Goal: Information Seeking & Learning: Learn about a topic

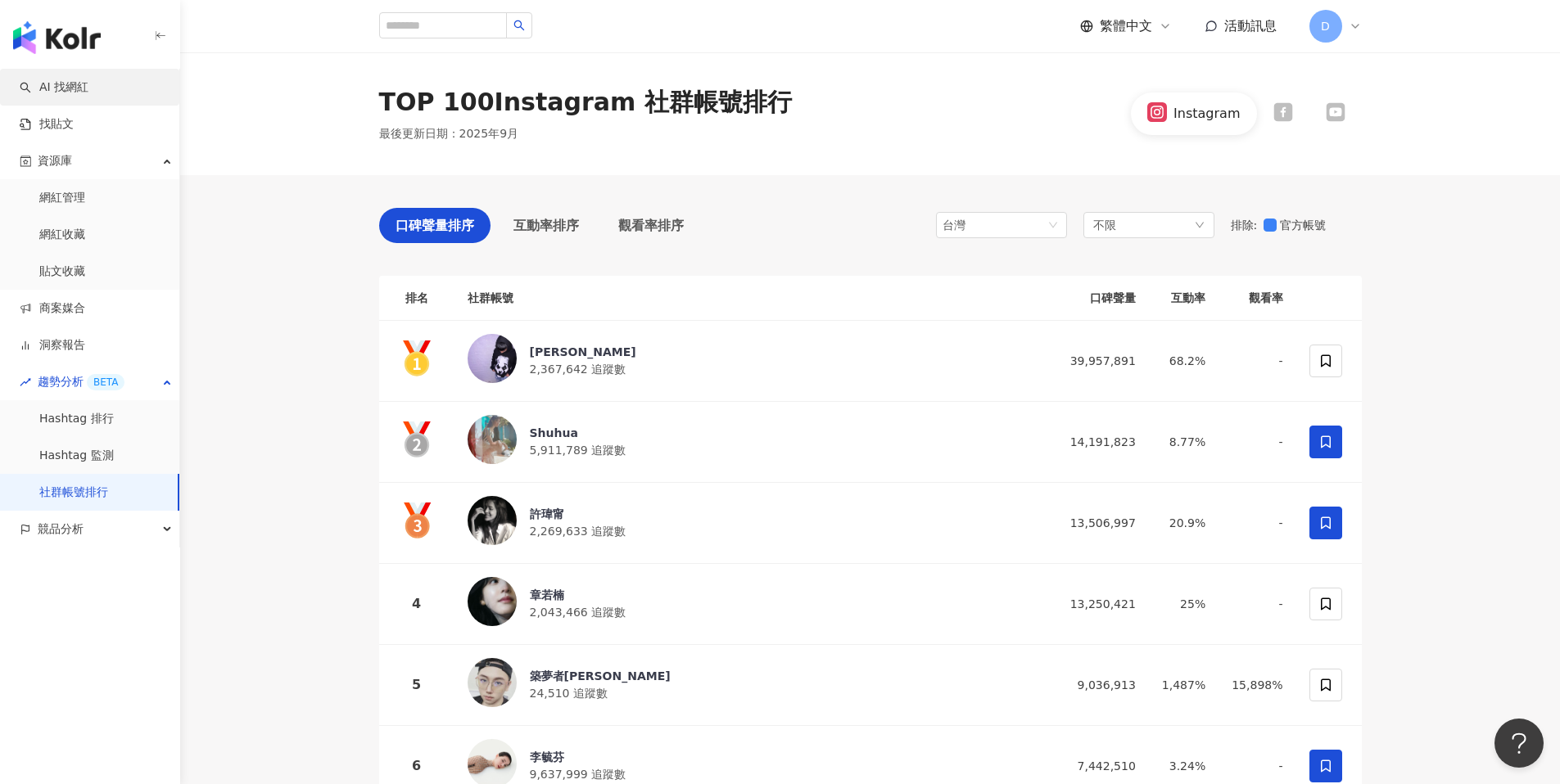
click at [54, 80] on link "AI 找網紅" at bounding box center [54, 88] width 69 height 17
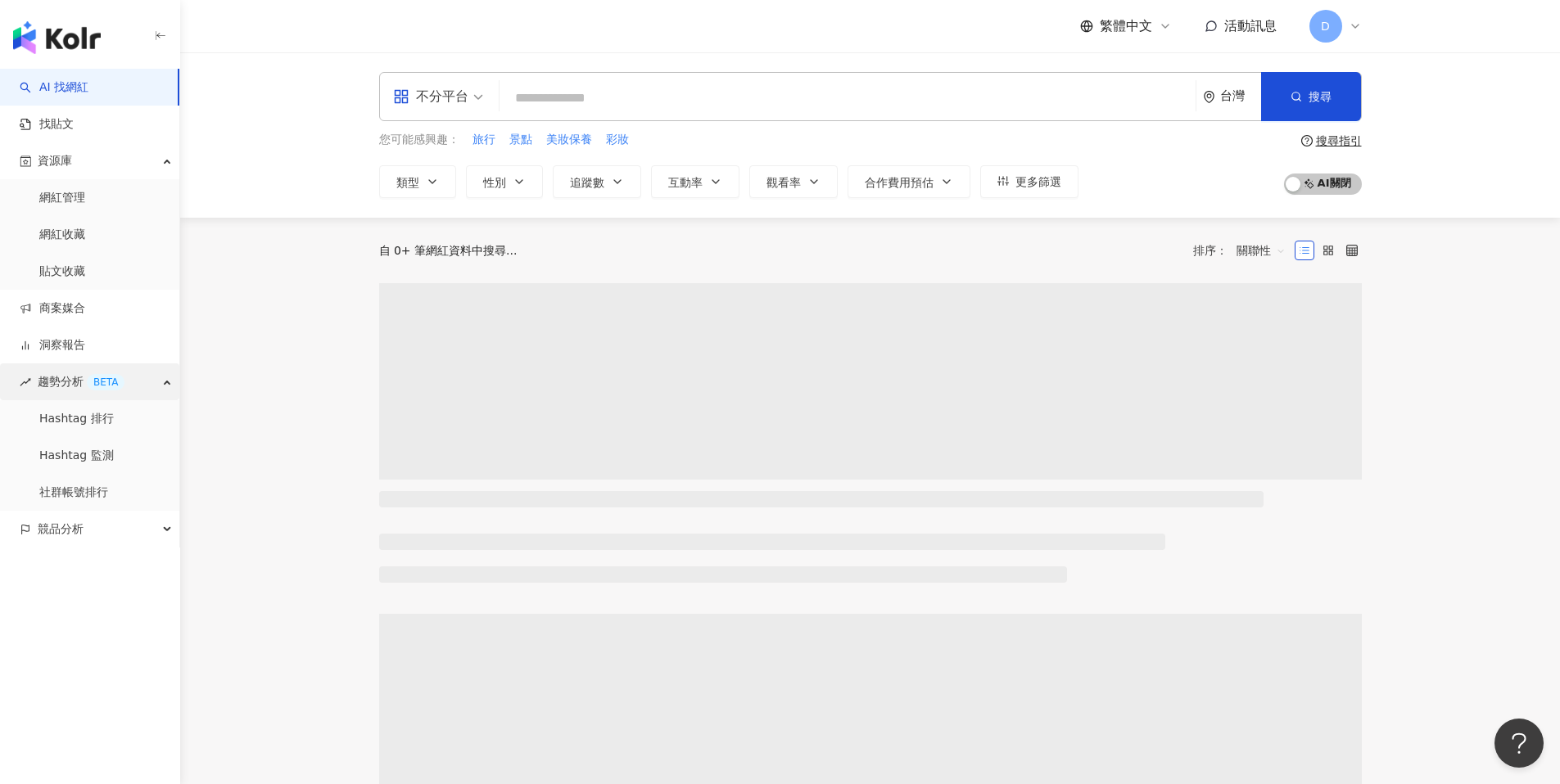
click at [173, 385] on div "趨勢分析 BETA" at bounding box center [89, 382] width 179 height 37
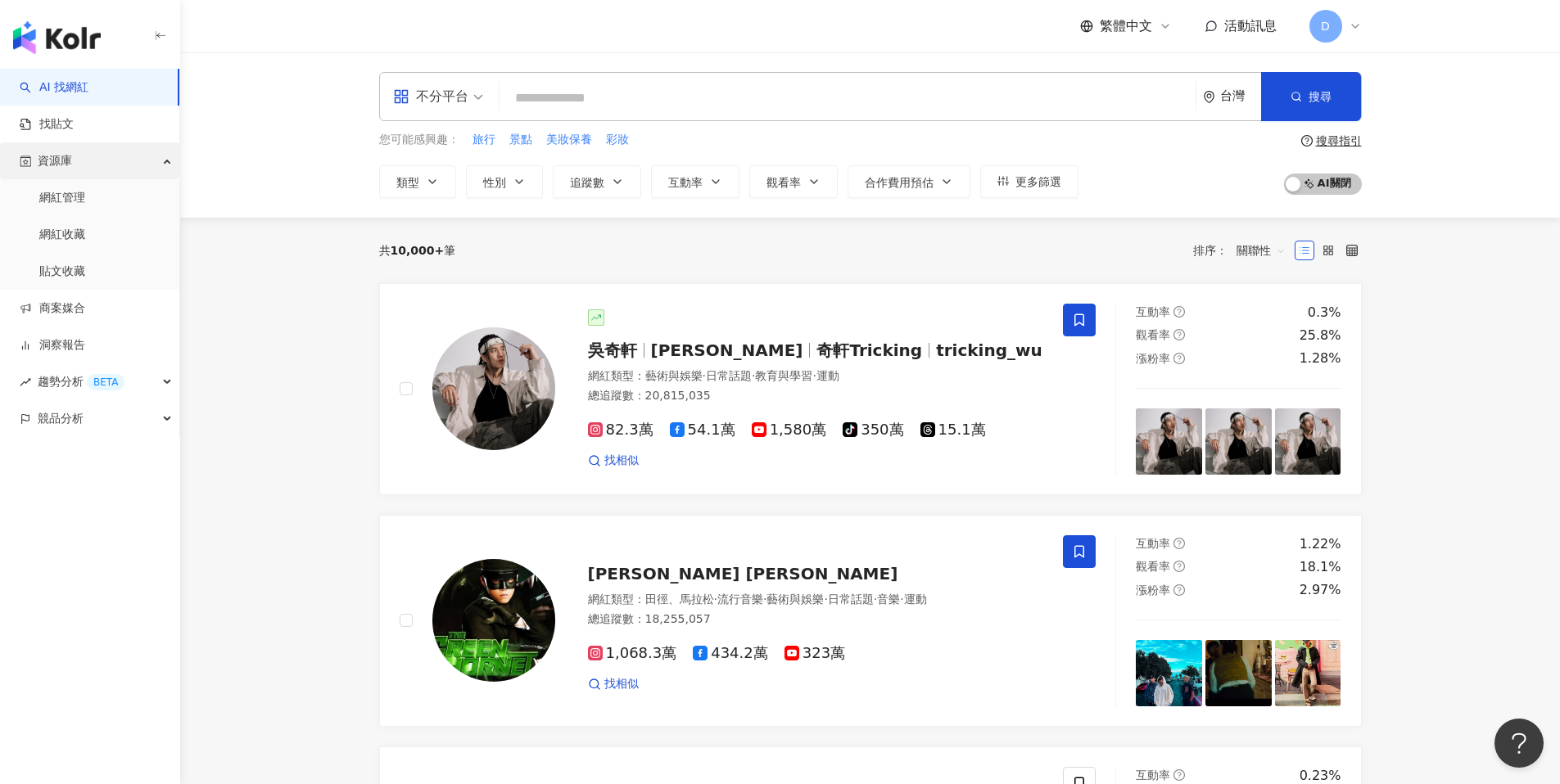
click at [169, 160] on icon "button" at bounding box center [168, 160] width 8 height 0
click at [165, 265] on div "趨勢分析 BETA" at bounding box center [89, 271] width 179 height 37
click at [152, 410] on div "競品分析" at bounding box center [89, 419] width 179 height 37
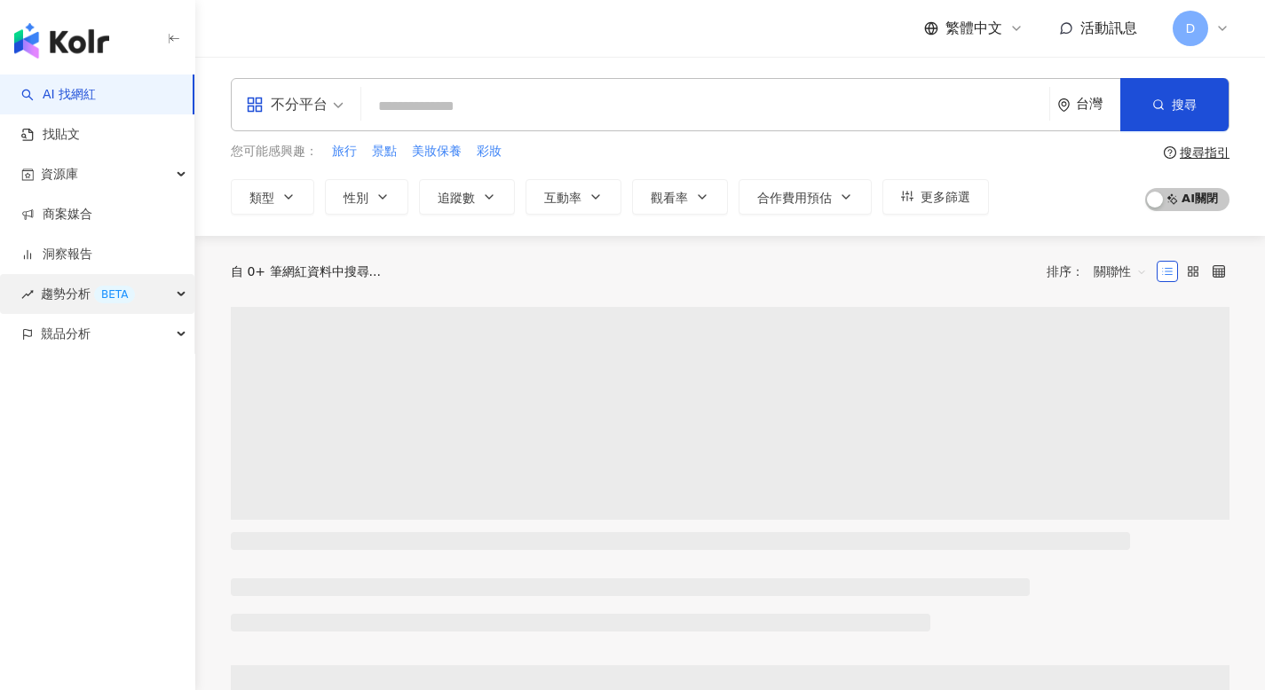
click at [67, 284] on span "趨勢分析 BETA" at bounding box center [88, 294] width 94 height 40
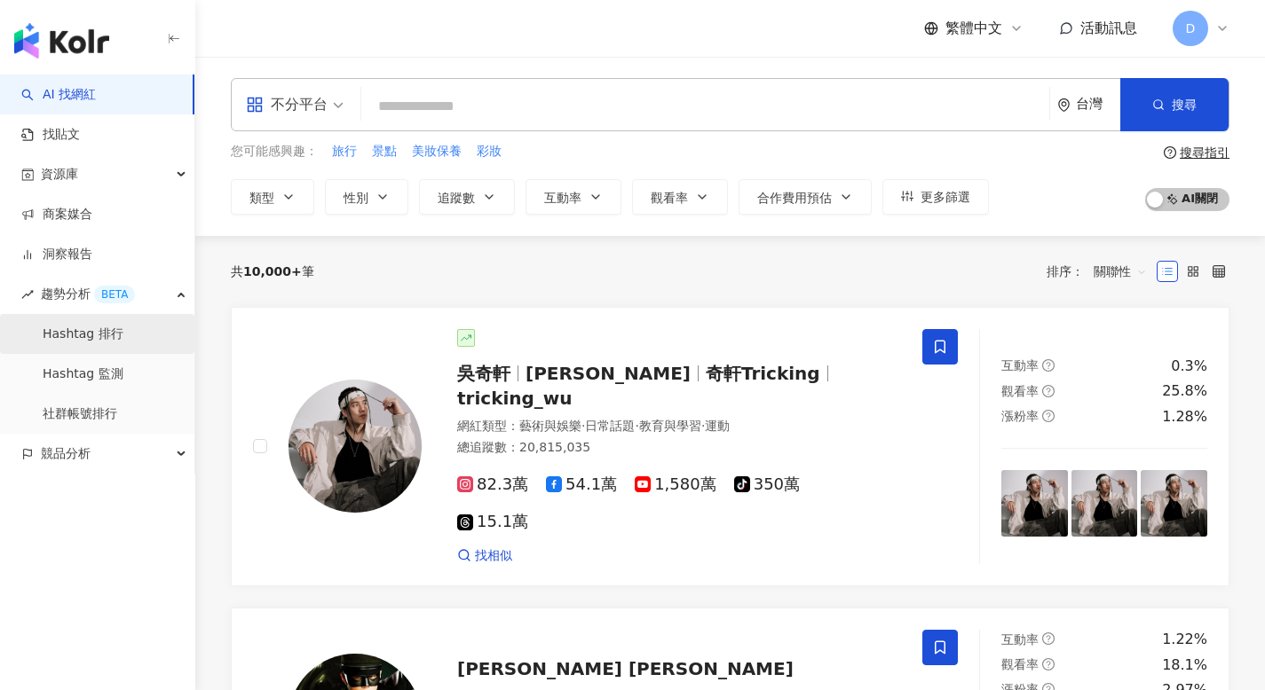
click at [87, 343] on link "Hashtag 排行" at bounding box center [83, 335] width 81 height 18
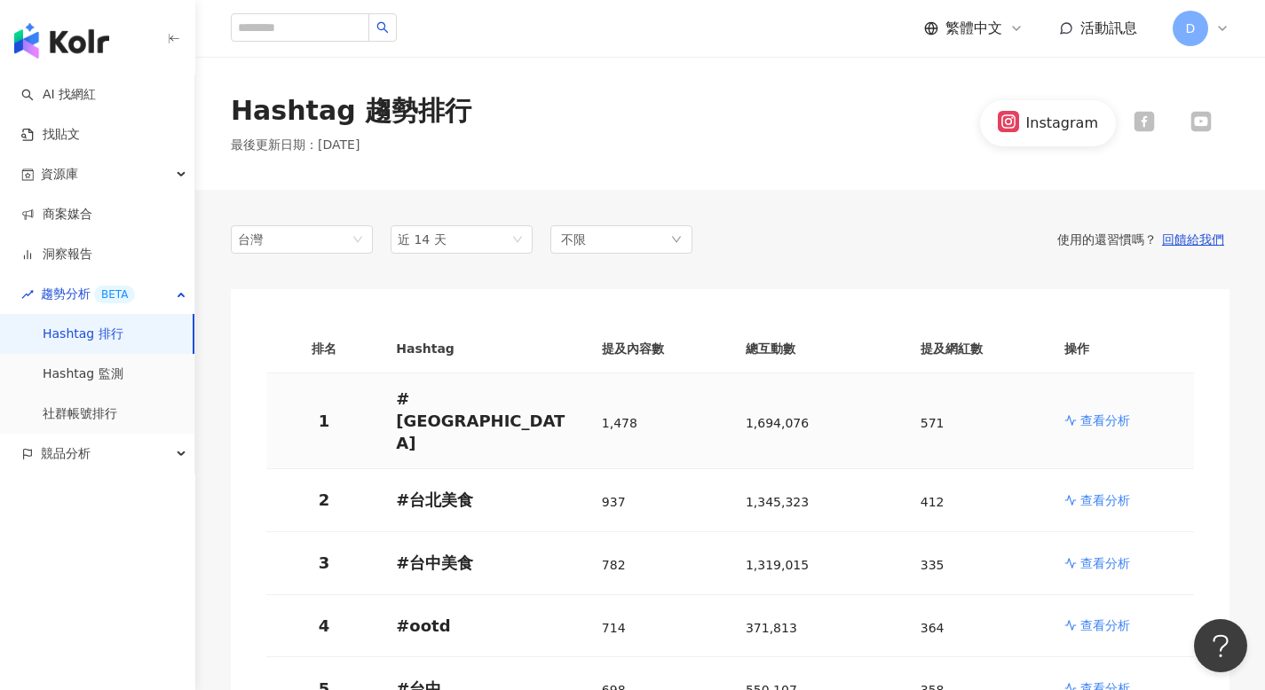
click at [1107, 412] on p "查看分析" at bounding box center [1105, 421] width 50 height 18
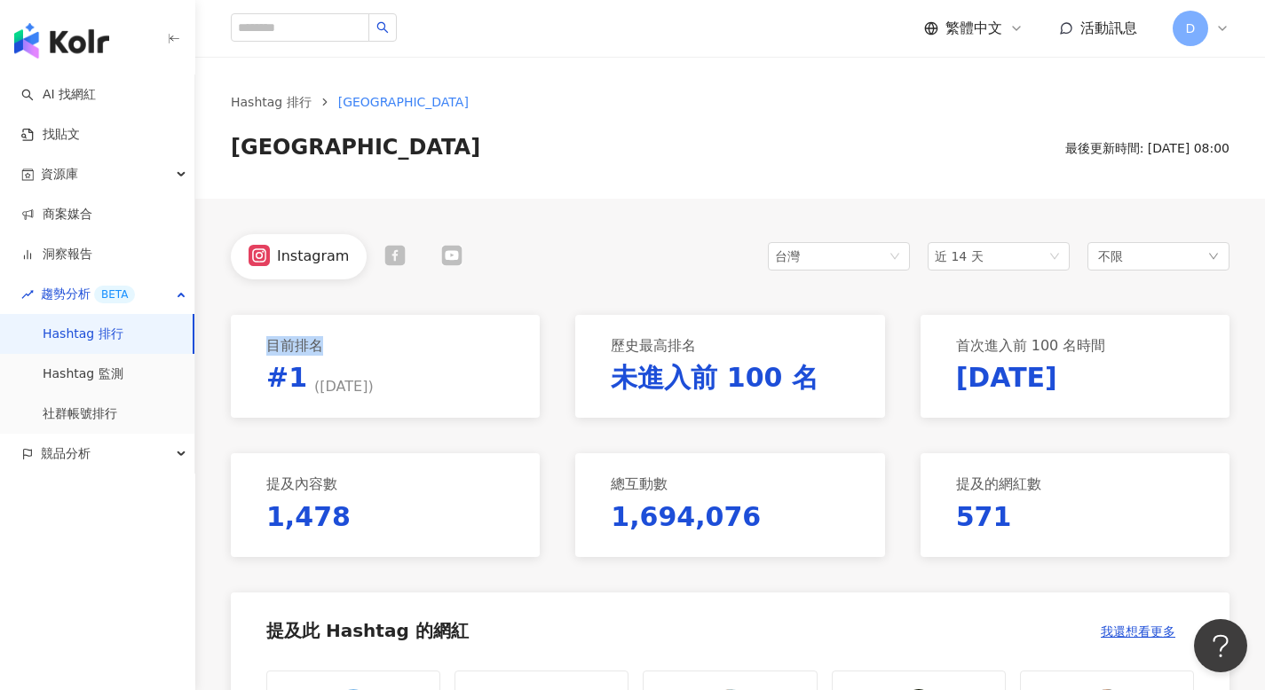
drag, startPoint x: 324, startPoint y: 345, endPoint x: 270, endPoint y: 343, distance: 54.2
click at [270, 343] on div "目前排名 #1 ( 2025/9/5 )" at bounding box center [385, 366] width 309 height 103
copy p "目前排名"
click at [324, 340] on div "目前排名 #1 ( 2025/9/5 )" at bounding box center [385, 366] width 309 height 103
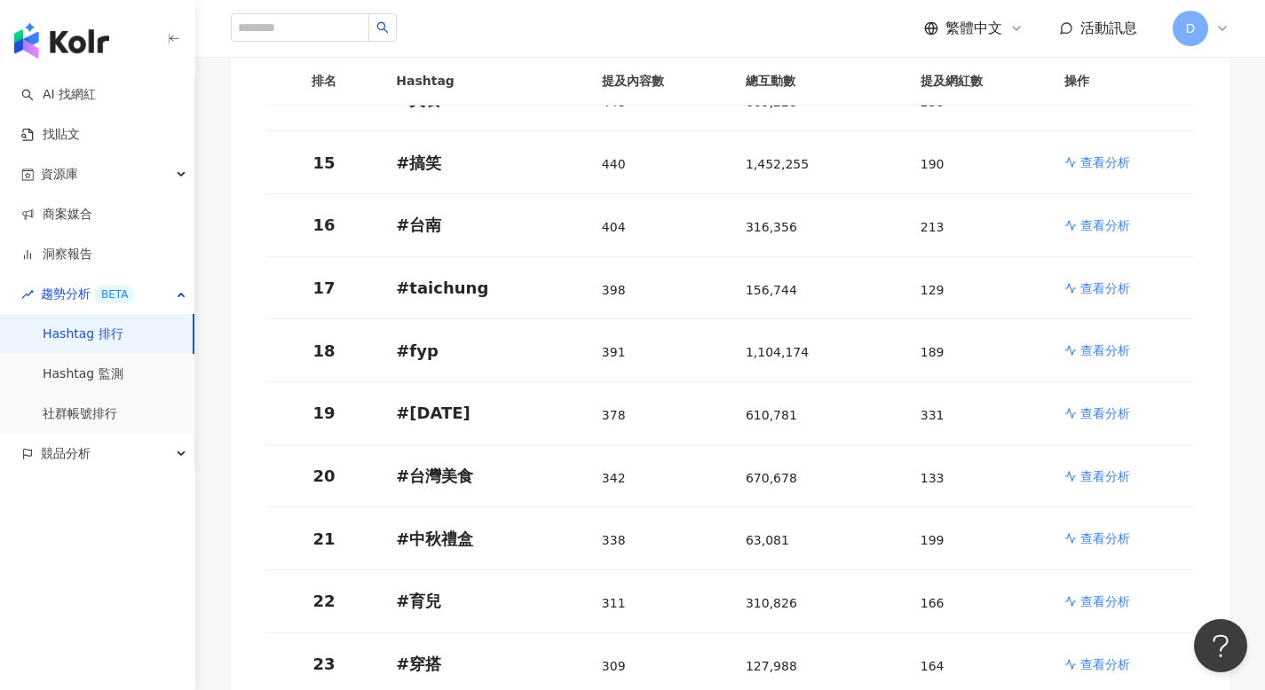
scroll to position [1459, 0]
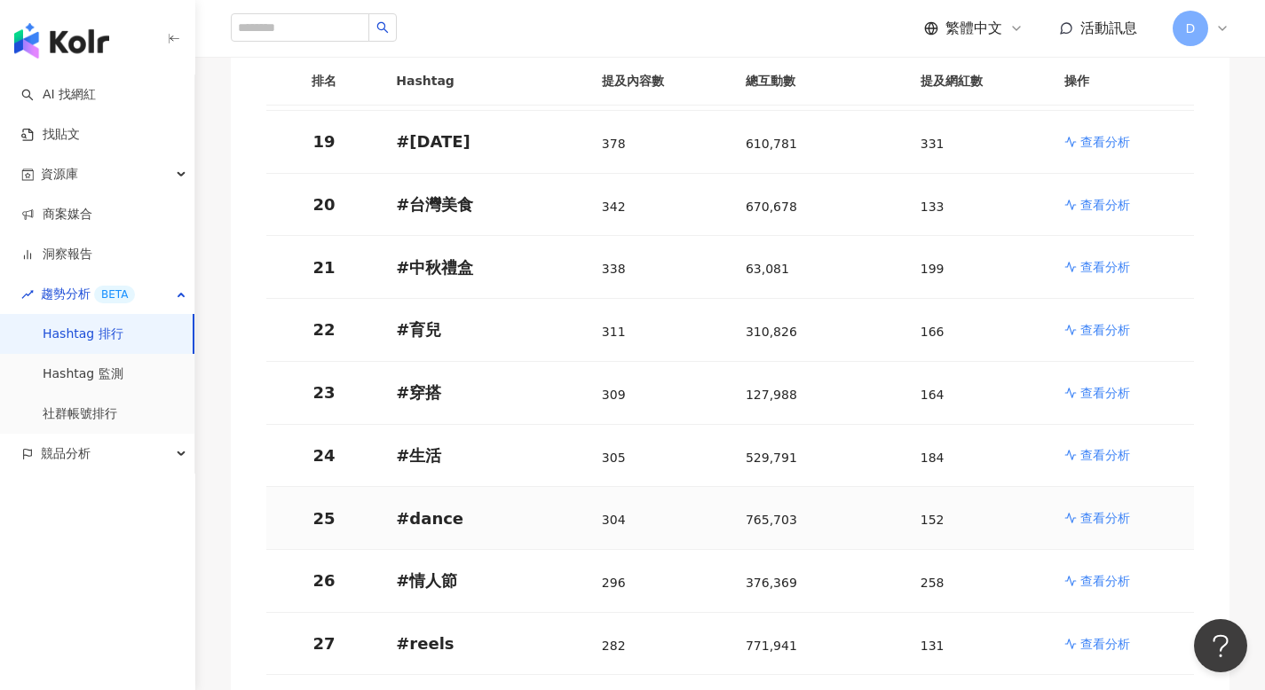
click at [1090, 509] on p "查看分析" at bounding box center [1105, 518] width 50 height 18
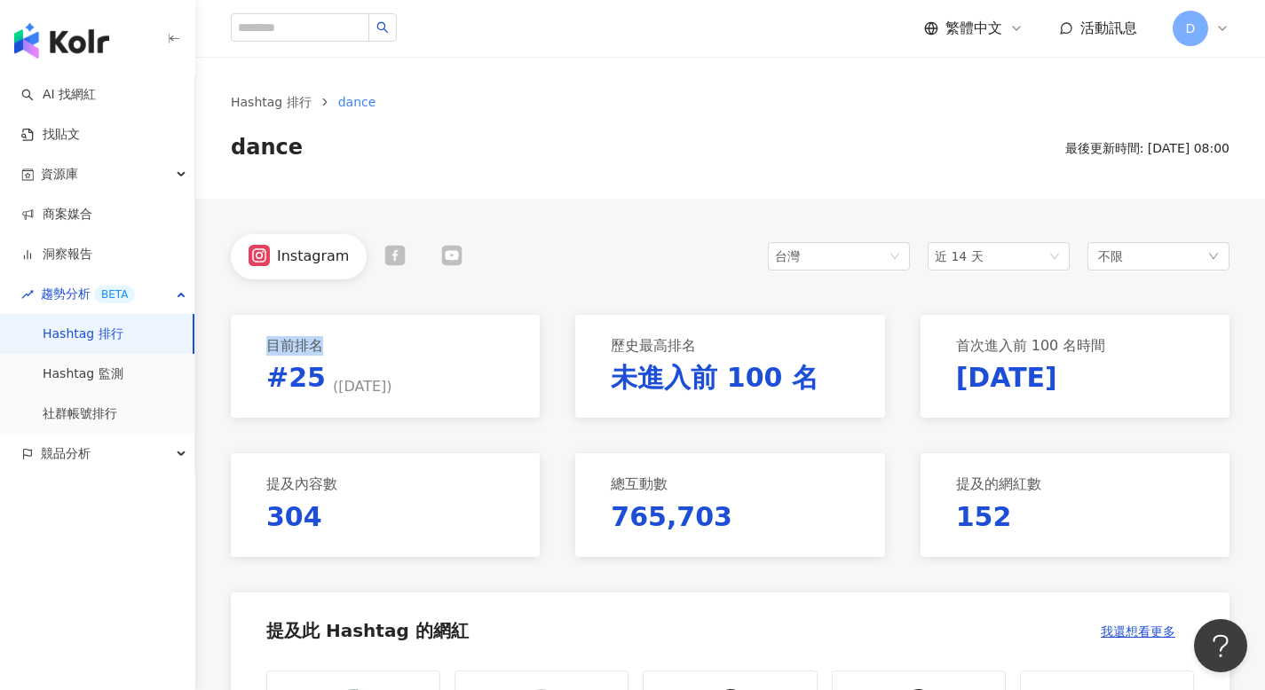
drag, startPoint x: 324, startPoint y: 343, endPoint x: 272, endPoint y: 343, distance: 51.5
click at [272, 343] on div "目前排名 #25 ( 2025/9/5 )" at bounding box center [385, 366] width 309 height 103
copy p "目前排名"
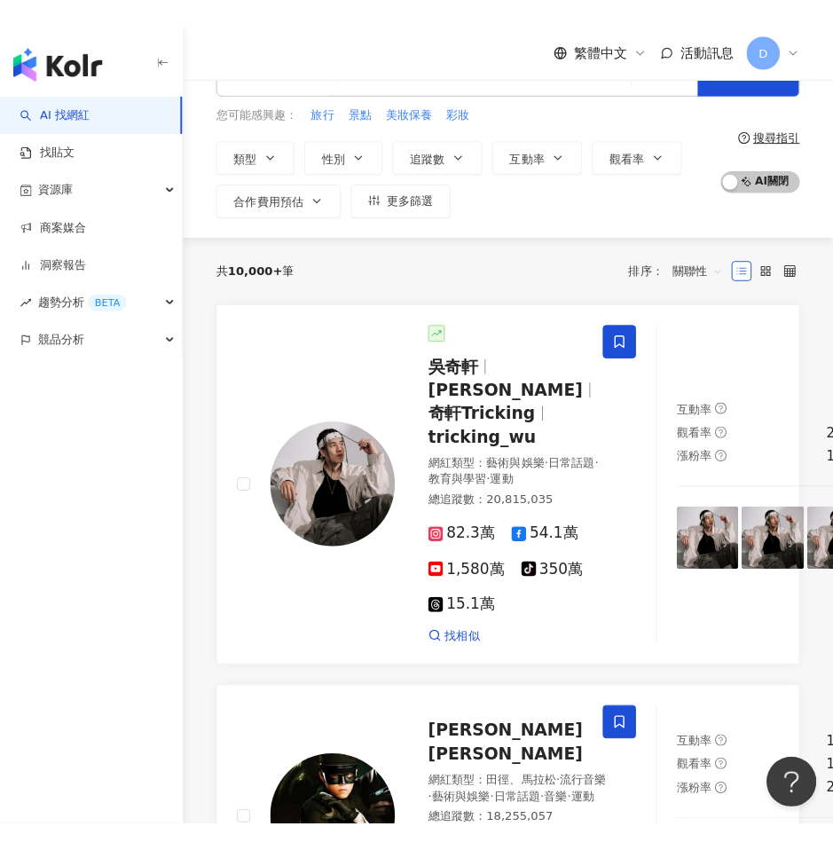
scroll to position [68, 0]
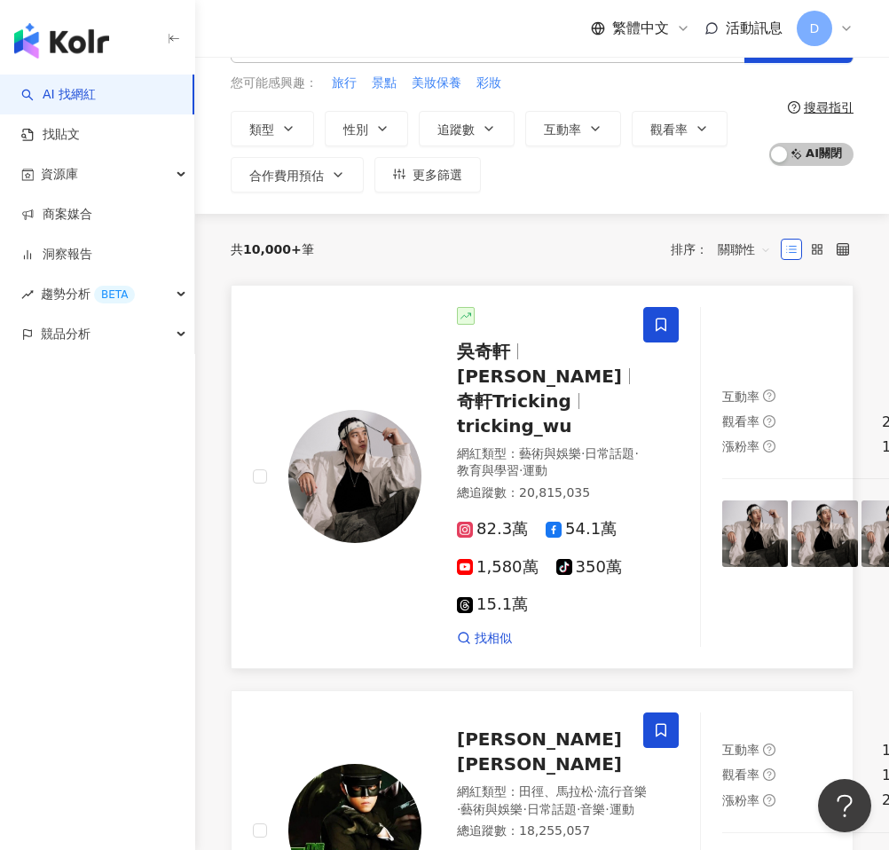
click at [484, 395] on span "奇軒Tricking" at bounding box center [514, 400] width 114 height 21
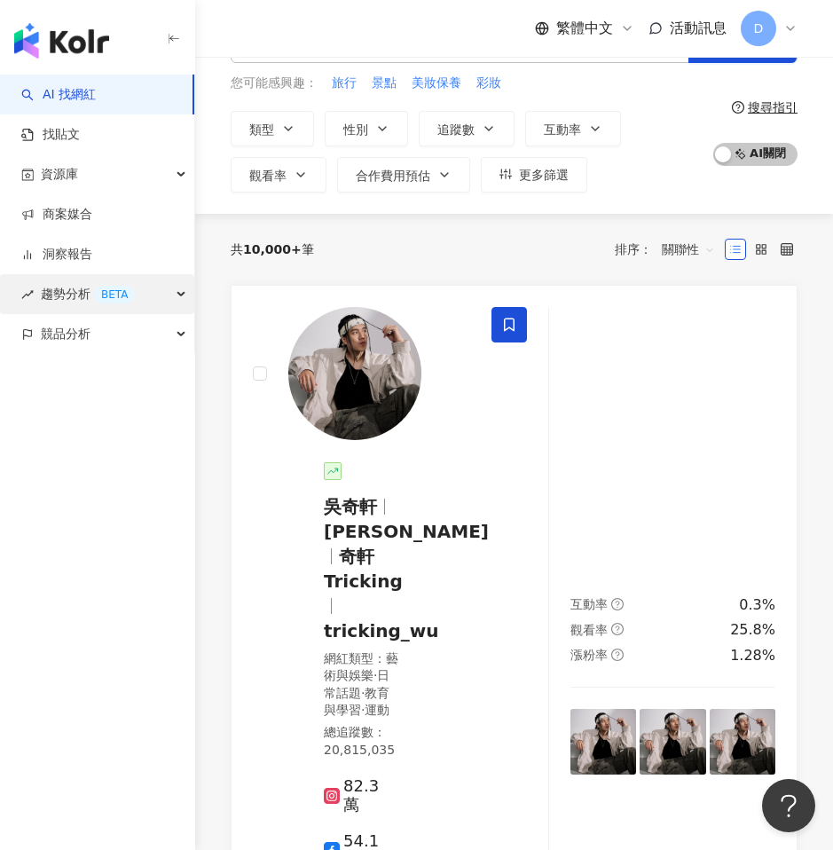
click at [64, 298] on span "趨勢分析 BETA" at bounding box center [88, 294] width 94 height 40
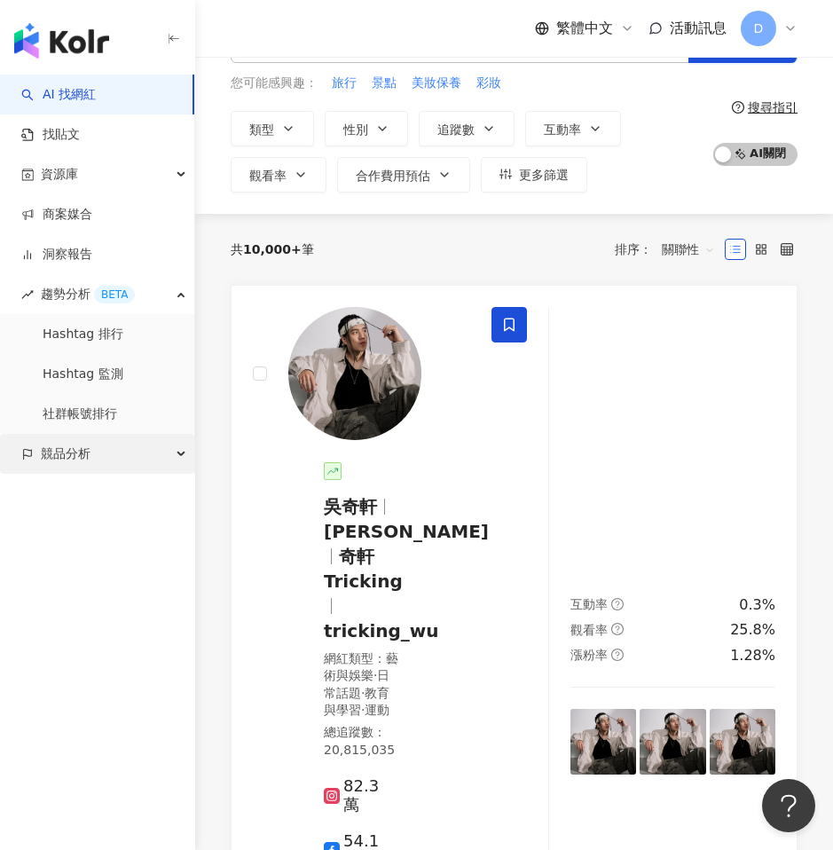
click at [76, 460] on span "競品分析" at bounding box center [66, 454] width 50 height 40
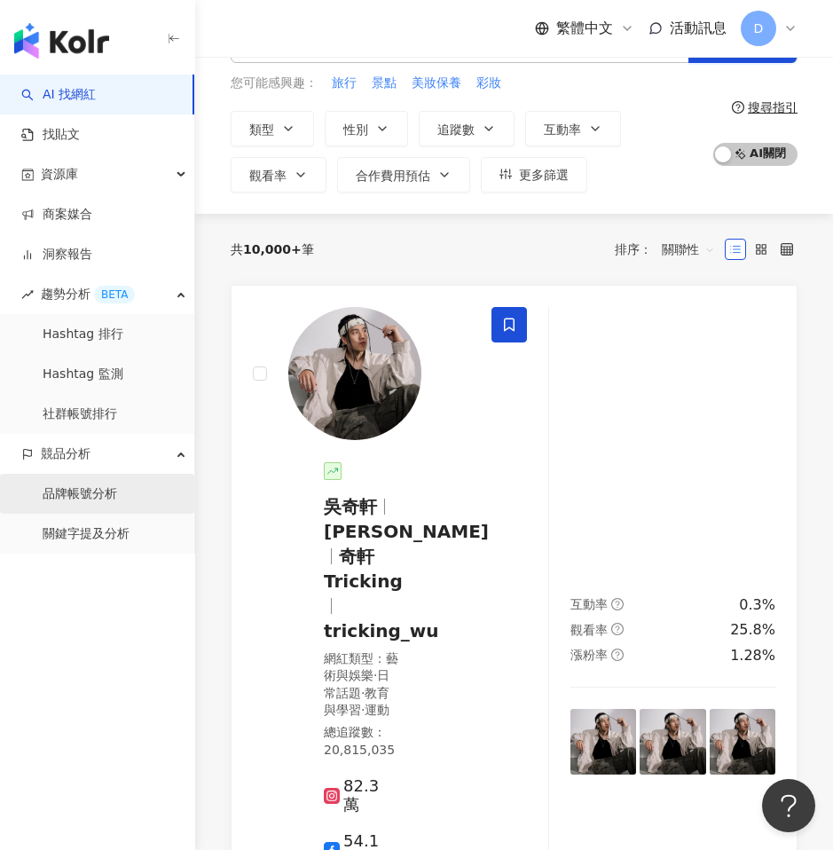
click at [81, 491] on link "品牌帳號分析" at bounding box center [80, 494] width 75 height 18
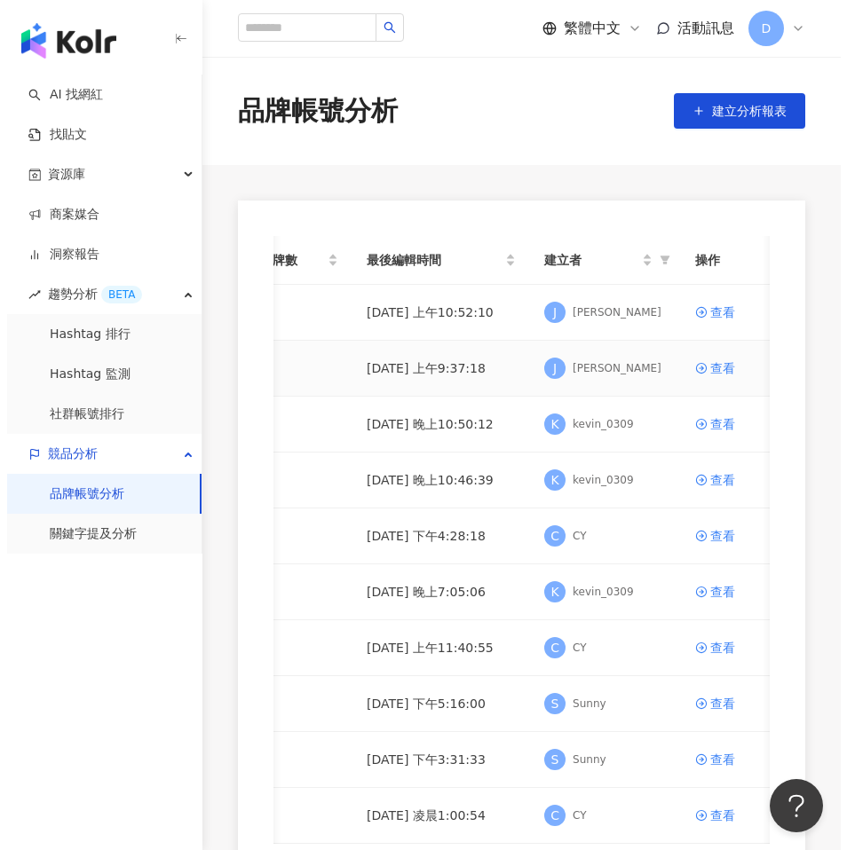
scroll to position [0, 169]
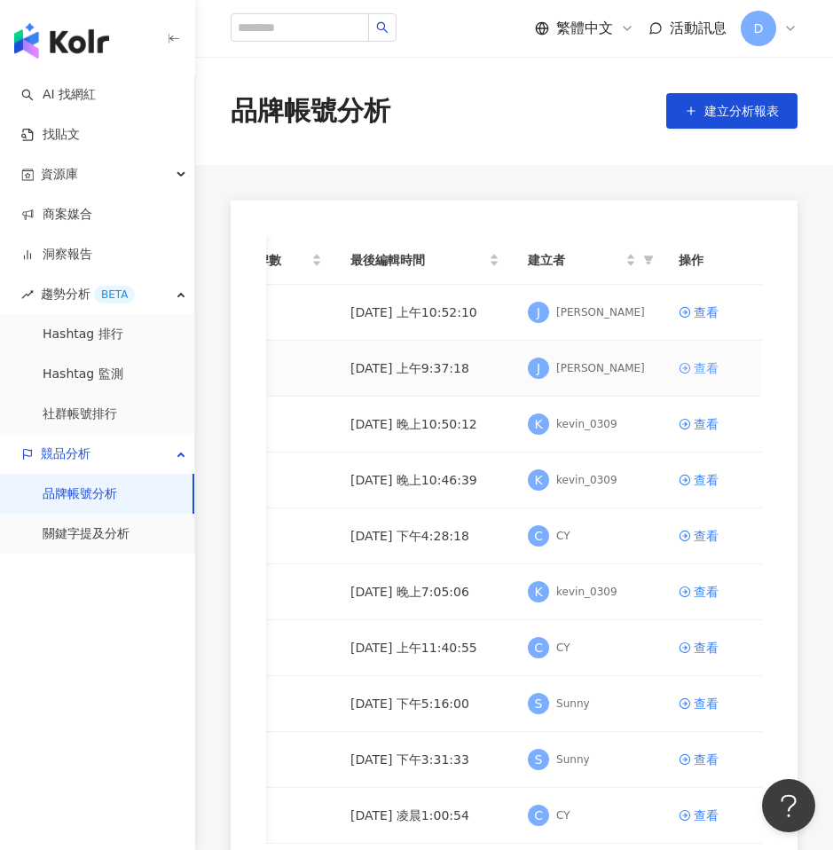
click at [699, 365] on div "查看" at bounding box center [706, 369] width 25 height 20
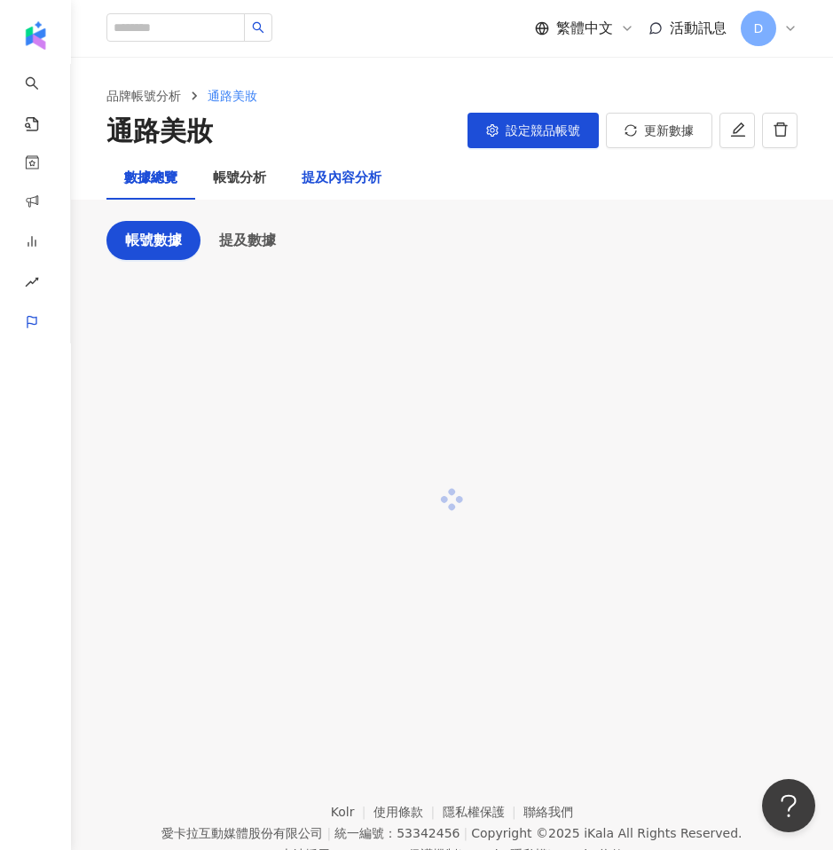
click at [349, 177] on div "提及內容分析" at bounding box center [342, 178] width 80 height 21
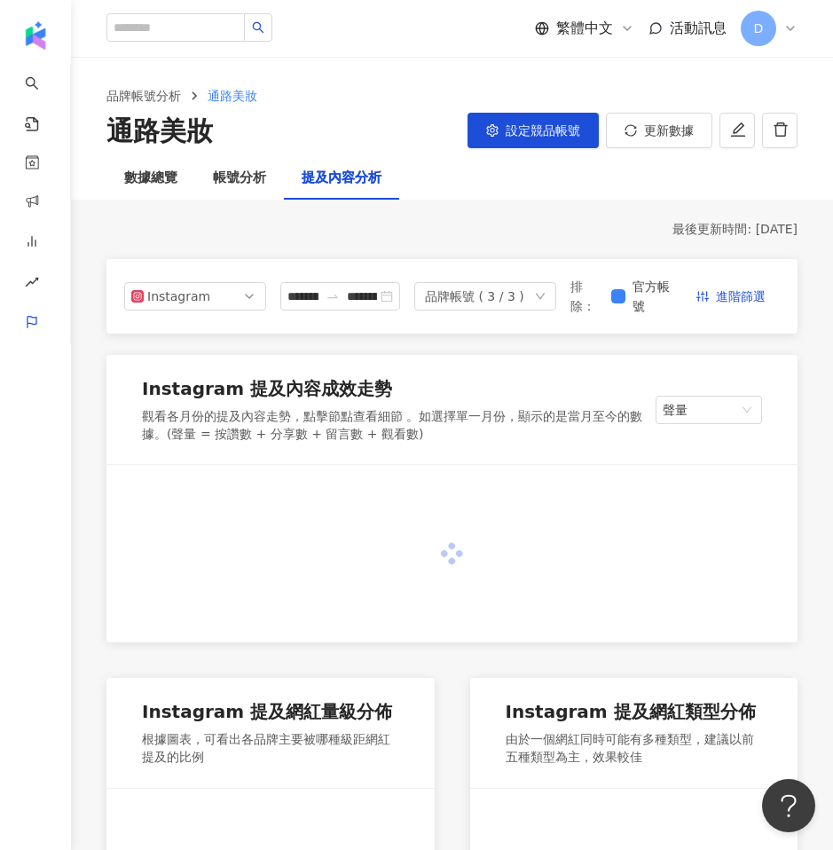
click at [302, 177] on div "提及內容分析" at bounding box center [342, 178] width 80 height 21
click at [253, 179] on div "帳號分析" at bounding box center [239, 178] width 53 height 21
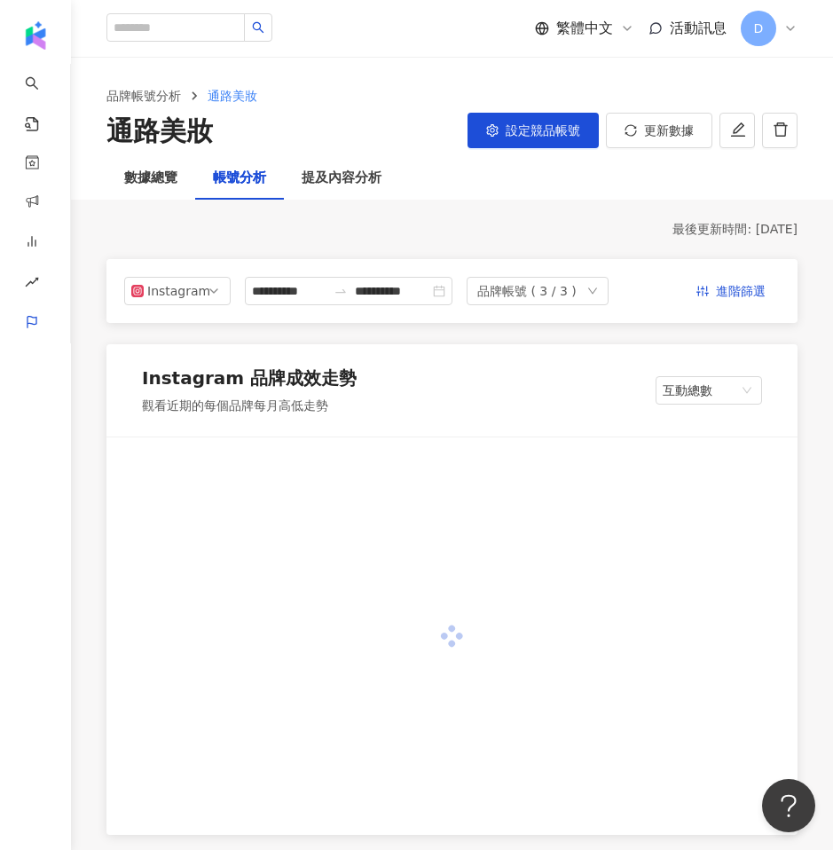
click at [232, 182] on div "帳號分析" at bounding box center [239, 178] width 53 height 21
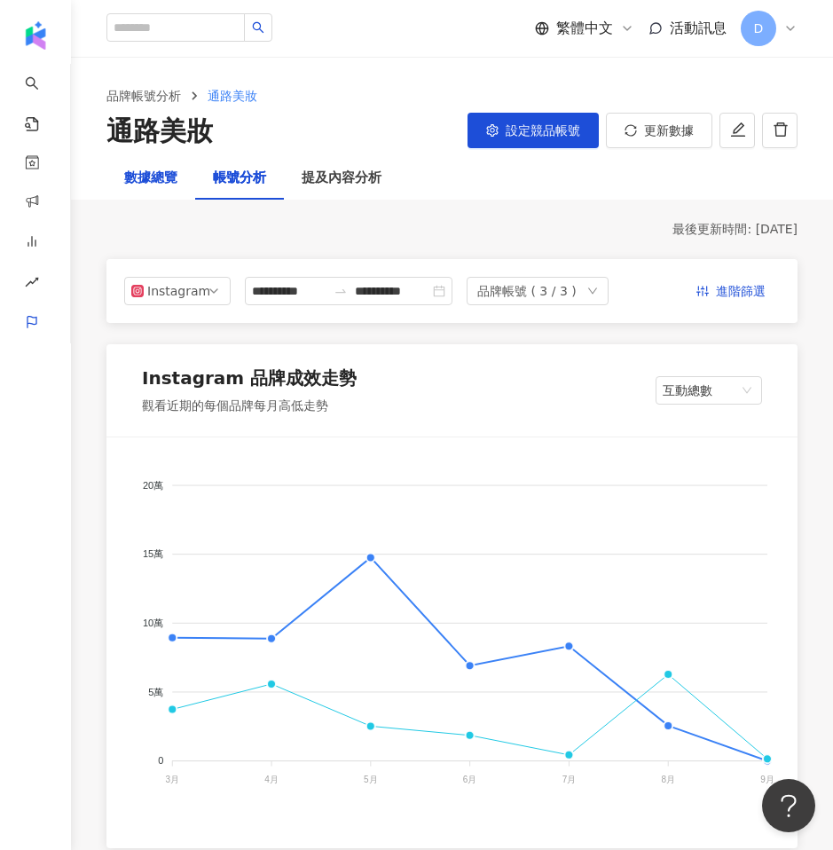
click at [140, 185] on div "數據總覽" at bounding box center [150, 178] width 53 height 21
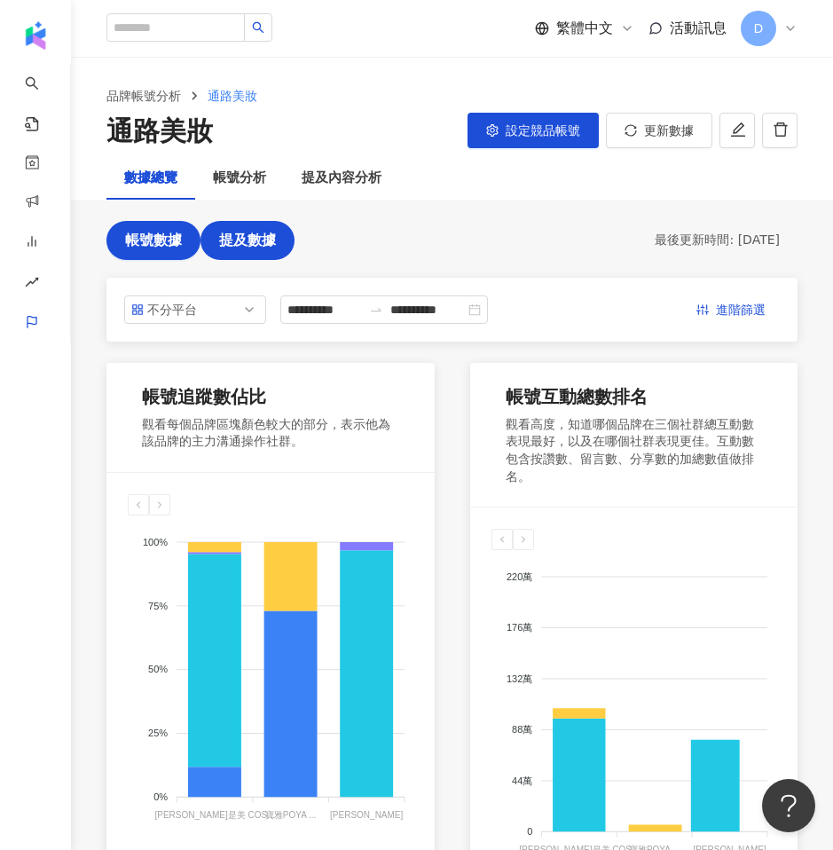
click at [245, 242] on span "提及數據" at bounding box center [247, 241] width 57 height 16
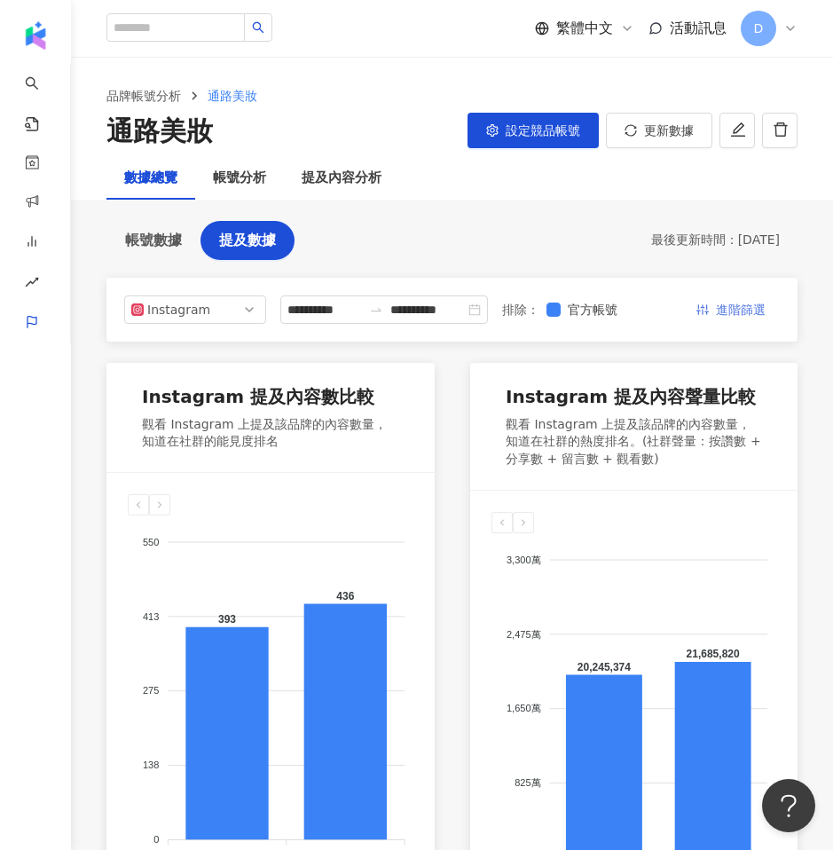
click at [737, 310] on span "進階篩選" at bounding box center [741, 310] width 50 height 28
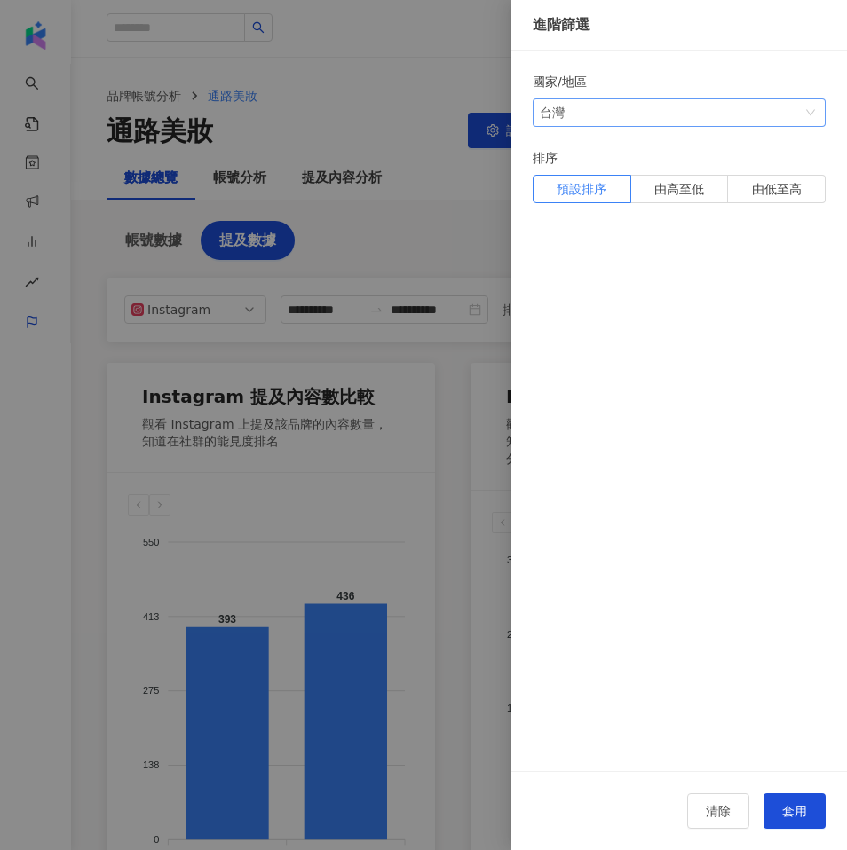
click at [637, 122] on span "台灣" at bounding box center [679, 112] width 279 height 27
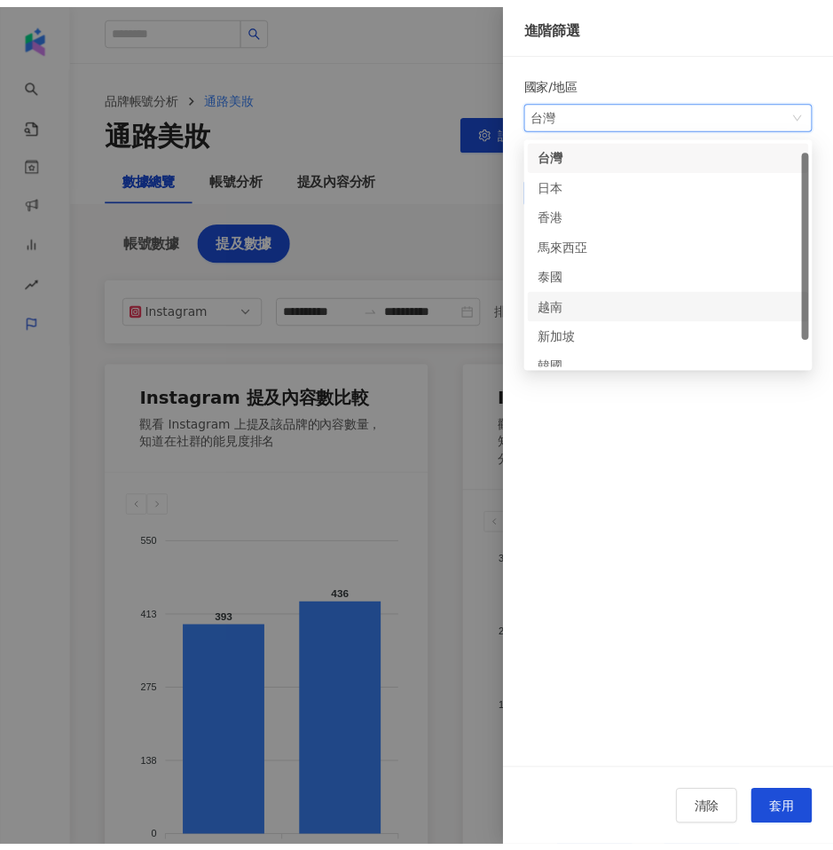
scroll to position [40, 0]
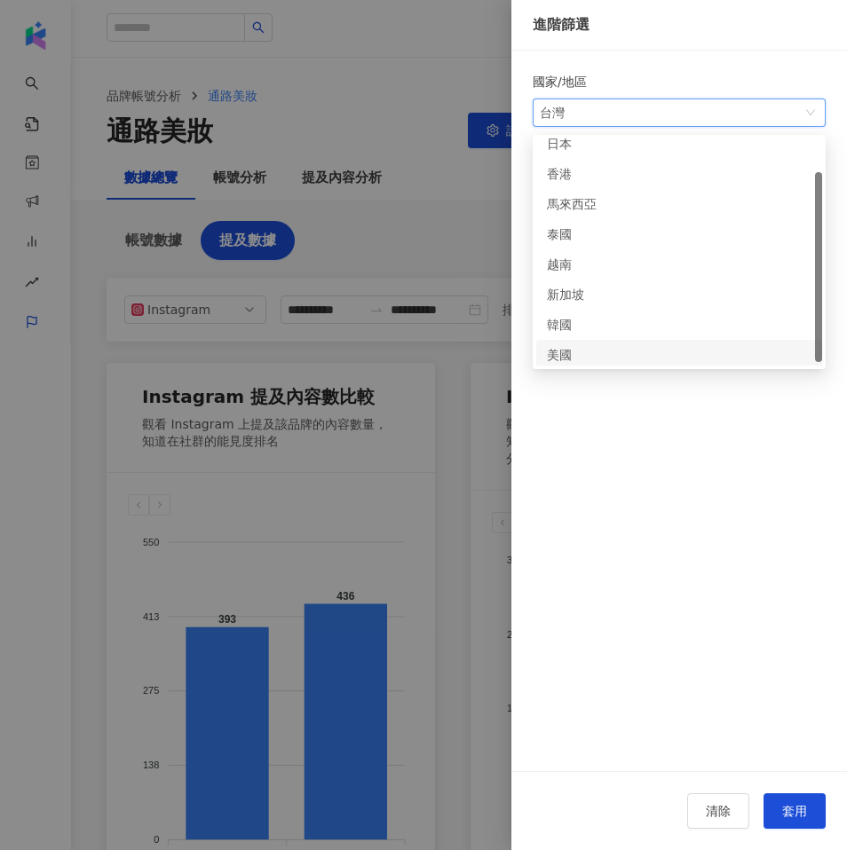
click at [570, 451] on form "國家/地區 台灣 kr us 日本 香港 馬來西亞 泰國 越南 新加坡 韓國 美國 排序 預設排序 由高至低 由低至高" at bounding box center [678, 432] width 293 height 721
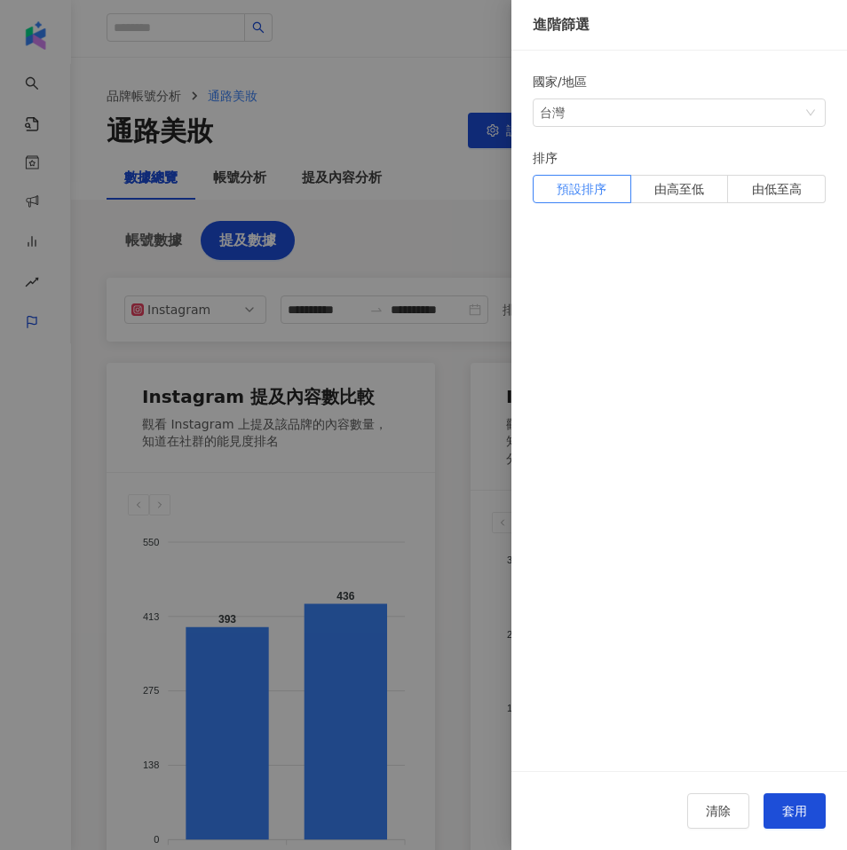
click at [334, 255] on div at bounding box center [423, 425] width 847 height 850
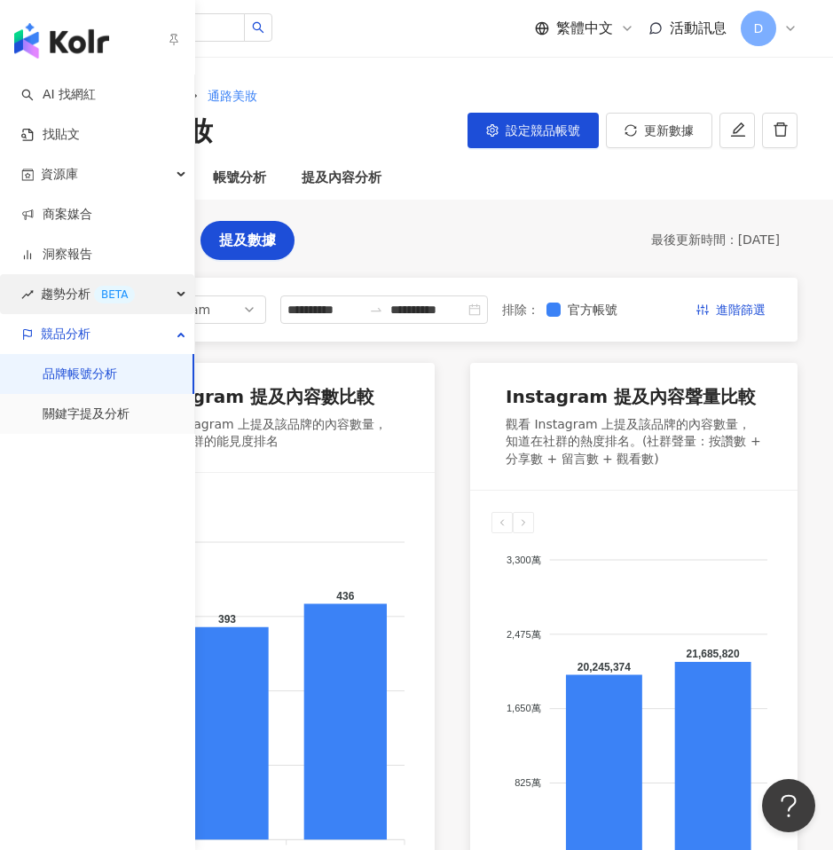
click at [76, 296] on span "趨勢分析 BETA" at bounding box center [88, 294] width 94 height 40
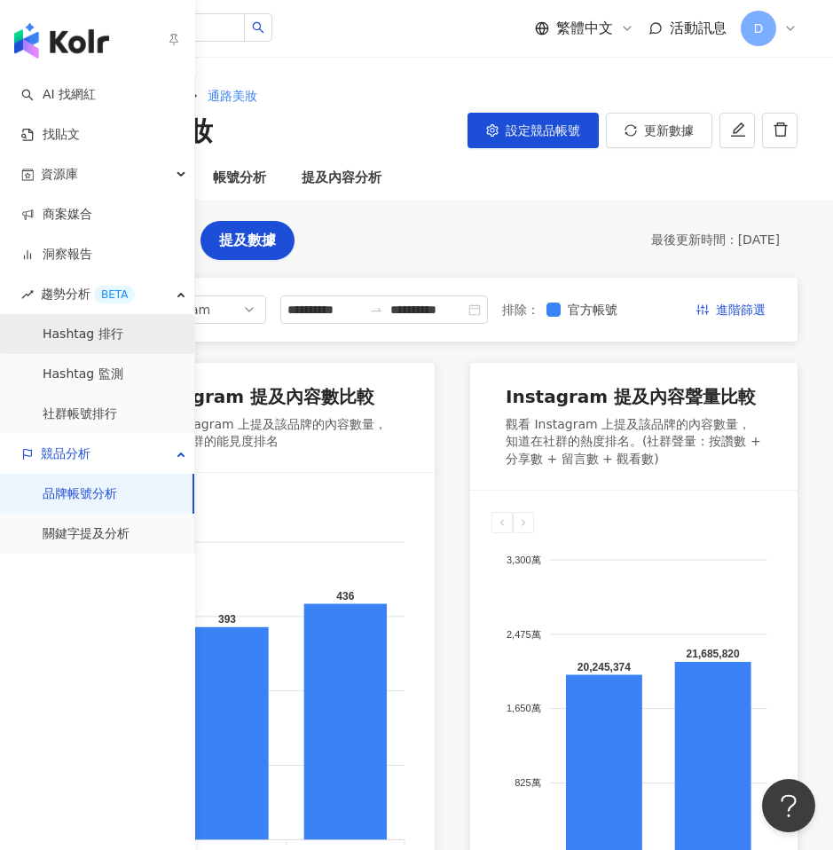
click at [75, 340] on link "Hashtag 排行" at bounding box center [83, 335] width 81 height 18
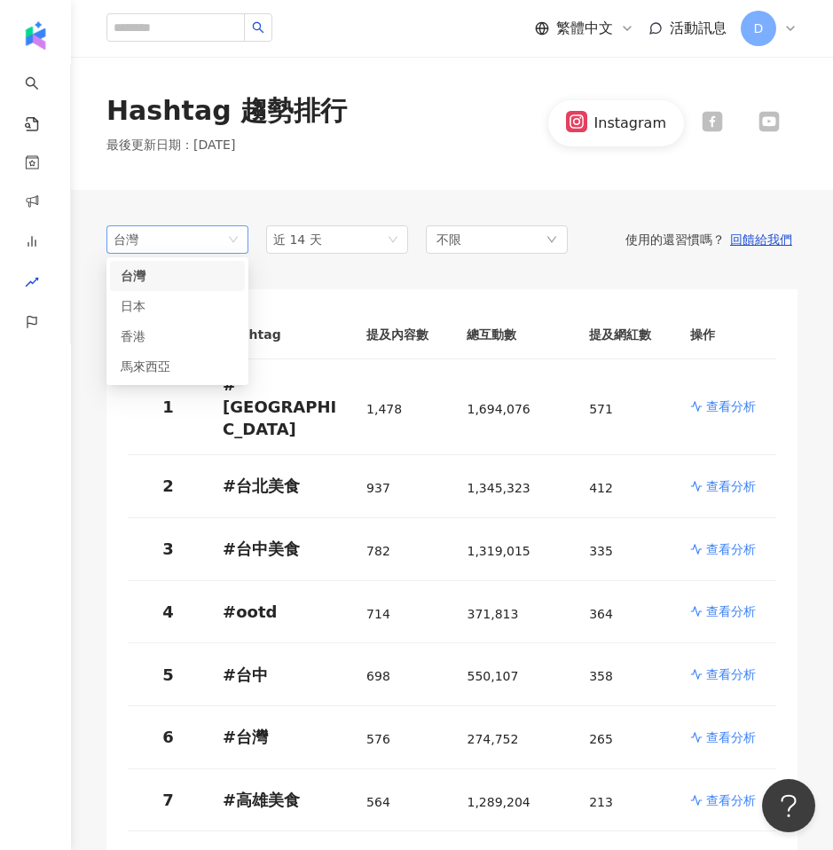
click at [181, 234] on span "台灣" at bounding box center [178, 239] width 128 height 27
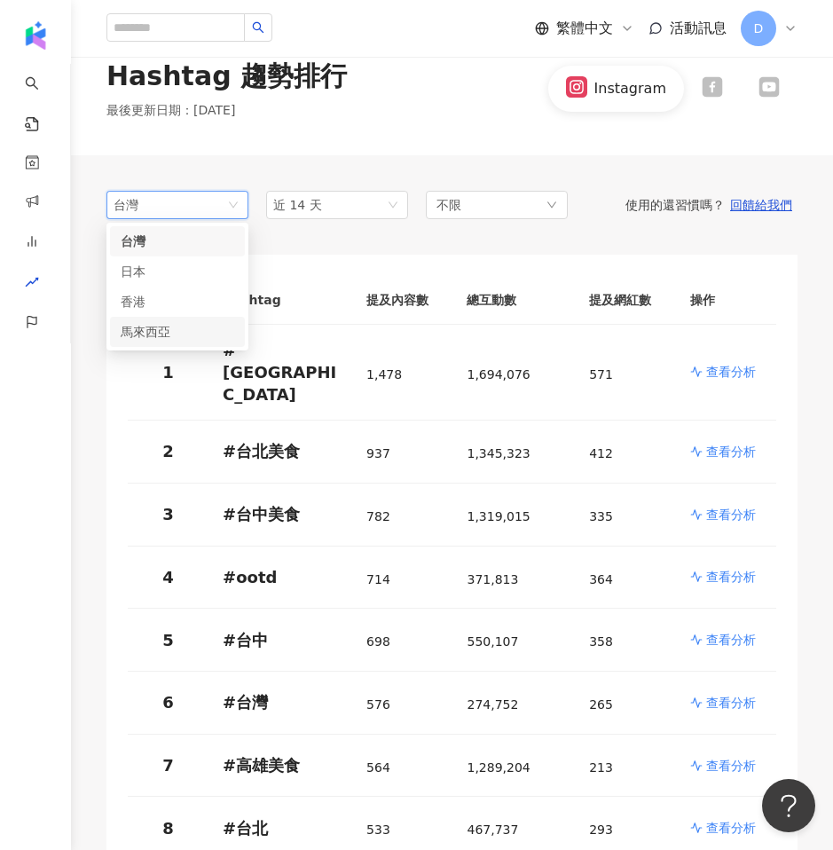
scroll to position [46, 0]
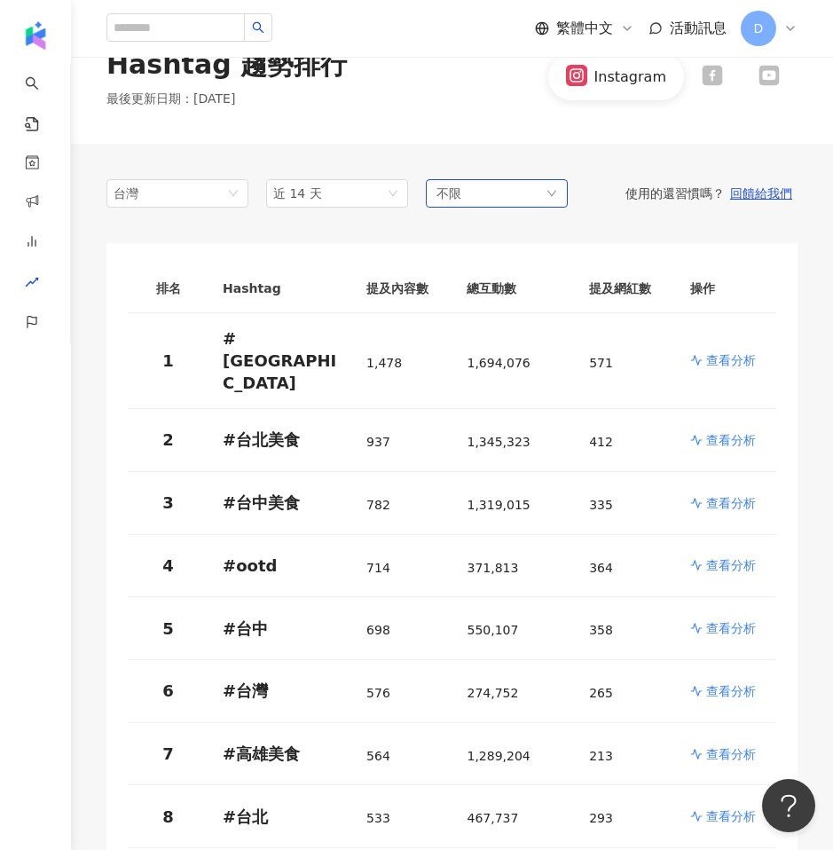
click at [458, 189] on span "不限" at bounding box center [449, 194] width 25 height 20
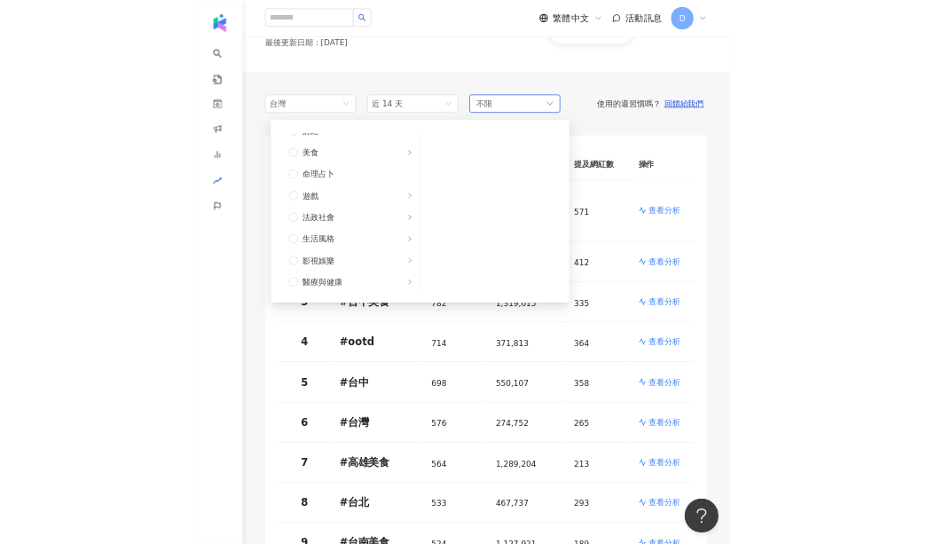
scroll to position [0, 0]
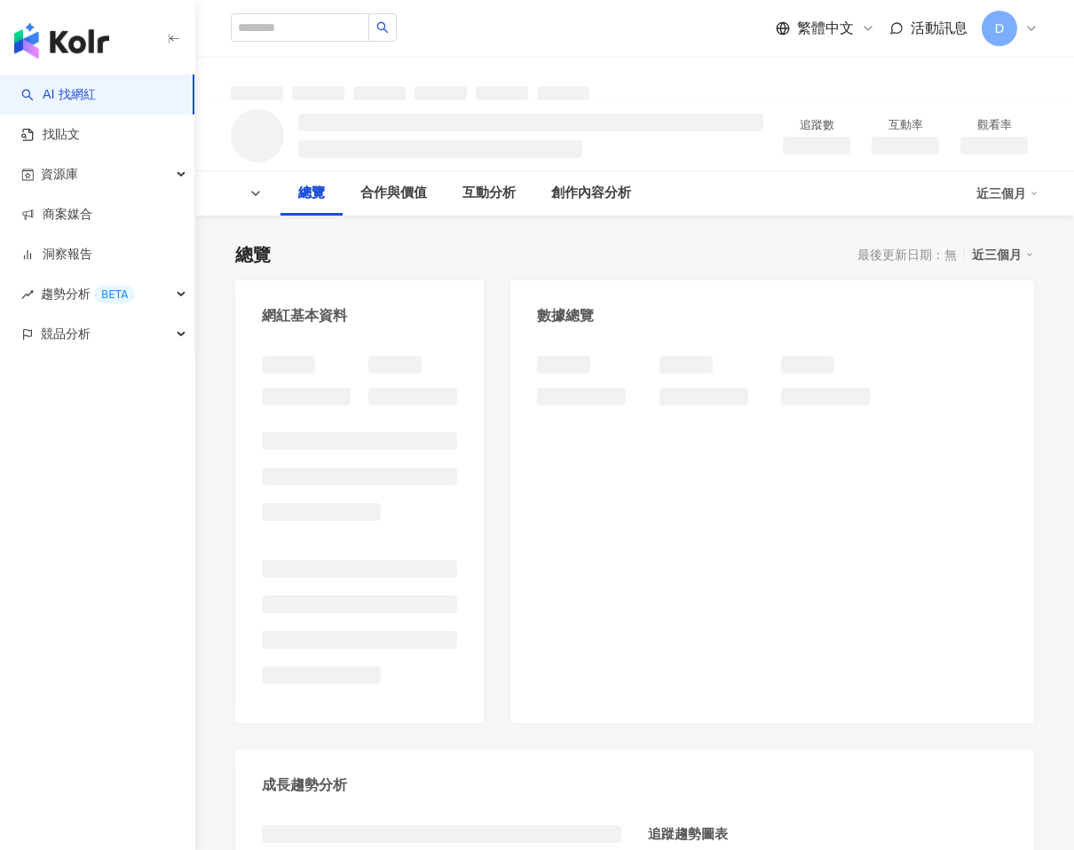
click at [172, 37] on icon "button" at bounding box center [174, 39] width 14 height 14
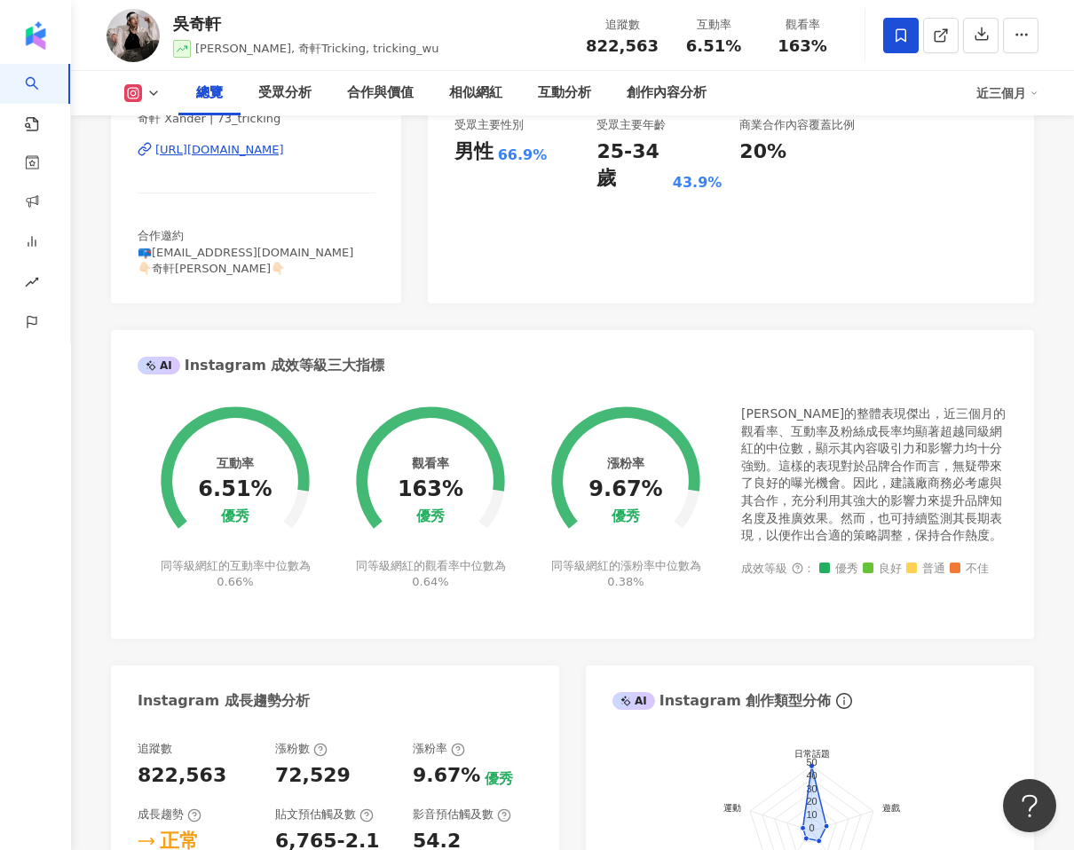
scroll to position [429, 0]
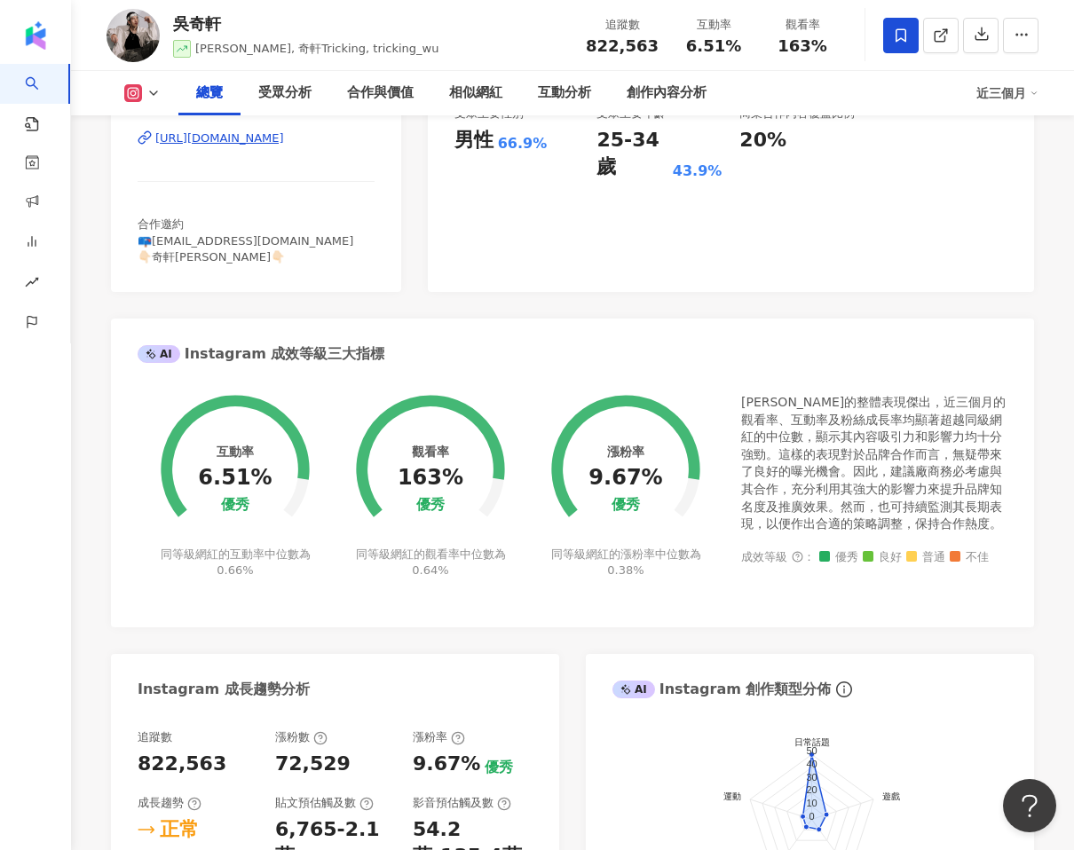
click at [265, 482] on circle at bounding box center [235, 469] width 126 height 126
click at [239, 477] on div "6.51%" at bounding box center [235, 478] width 74 height 25
click at [159, 351] on div "AI" at bounding box center [159, 354] width 43 height 18
click at [224, 352] on div "AI Instagram 成效等級三大指標" at bounding box center [261, 354] width 247 height 20
click at [352, 359] on div "AI Instagram 成效等級三大指標" at bounding box center [261, 354] width 247 height 20
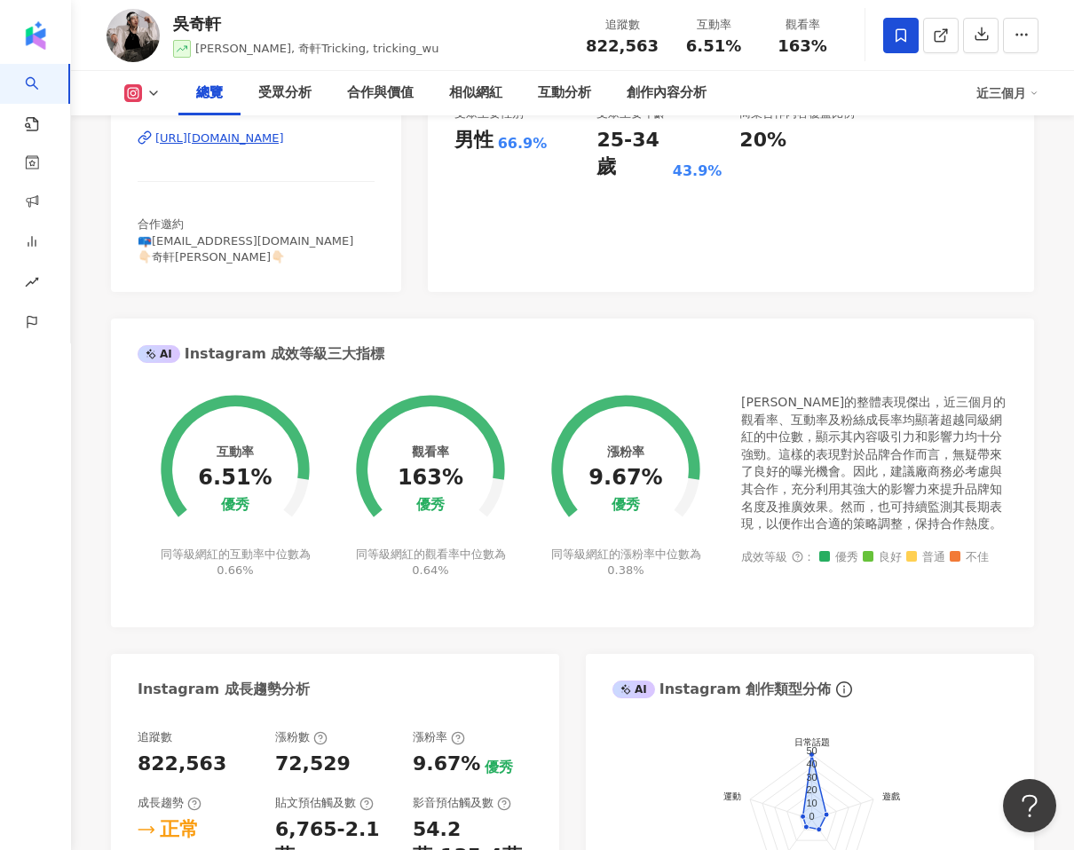
click at [639, 472] on div "9.67%" at bounding box center [625, 478] width 74 height 25
click at [632, 536] on foreignobject at bounding box center [625, 459] width 195 height 175
click at [640, 572] on span "0.38%" at bounding box center [625, 570] width 36 height 13
click at [234, 567] on span "0.66%" at bounding box center [235, 570] width 36 height 13
click at [430, 572] on span "0.64%" at bounding box center [430, 570] width 36 height 13
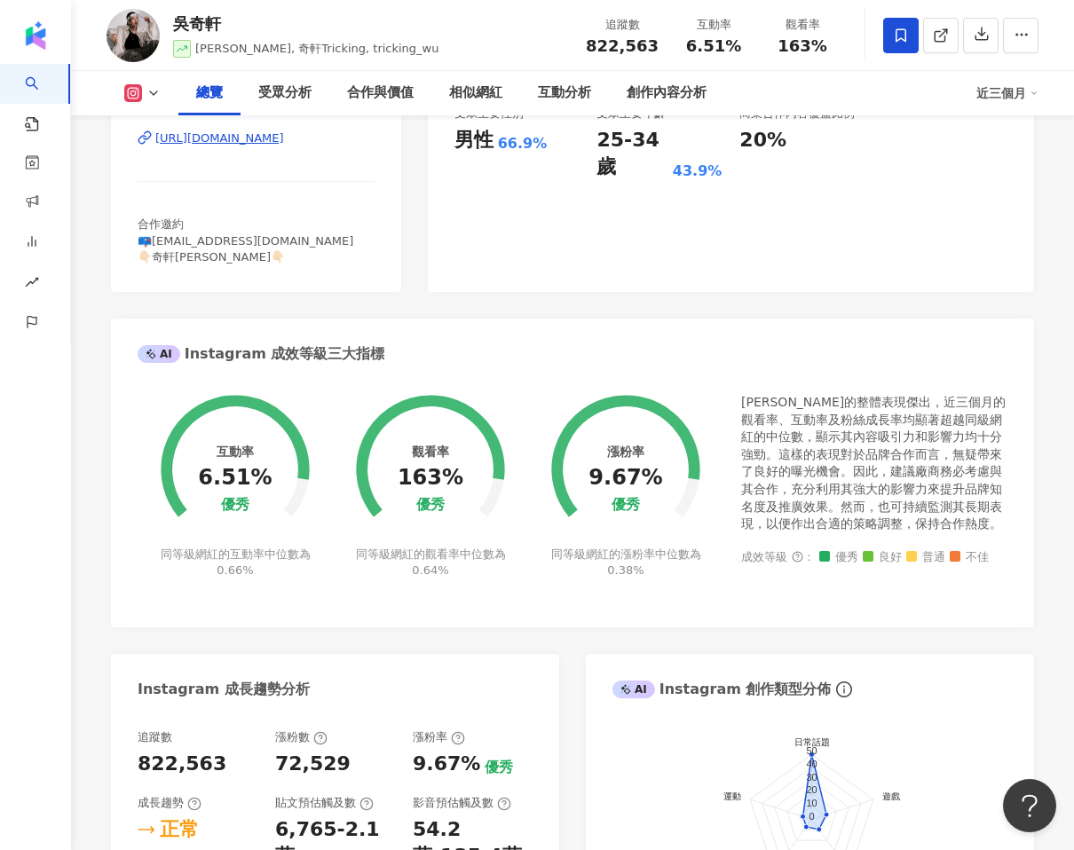
click at [617, 560] on div "同等級網紅的漲粉率中位數為 0.38%" at bounding box center [625, 563] width 155 height 32
click at [629, 566] on span "0.38%" at bounding box center [625, 570] width 36 height 13
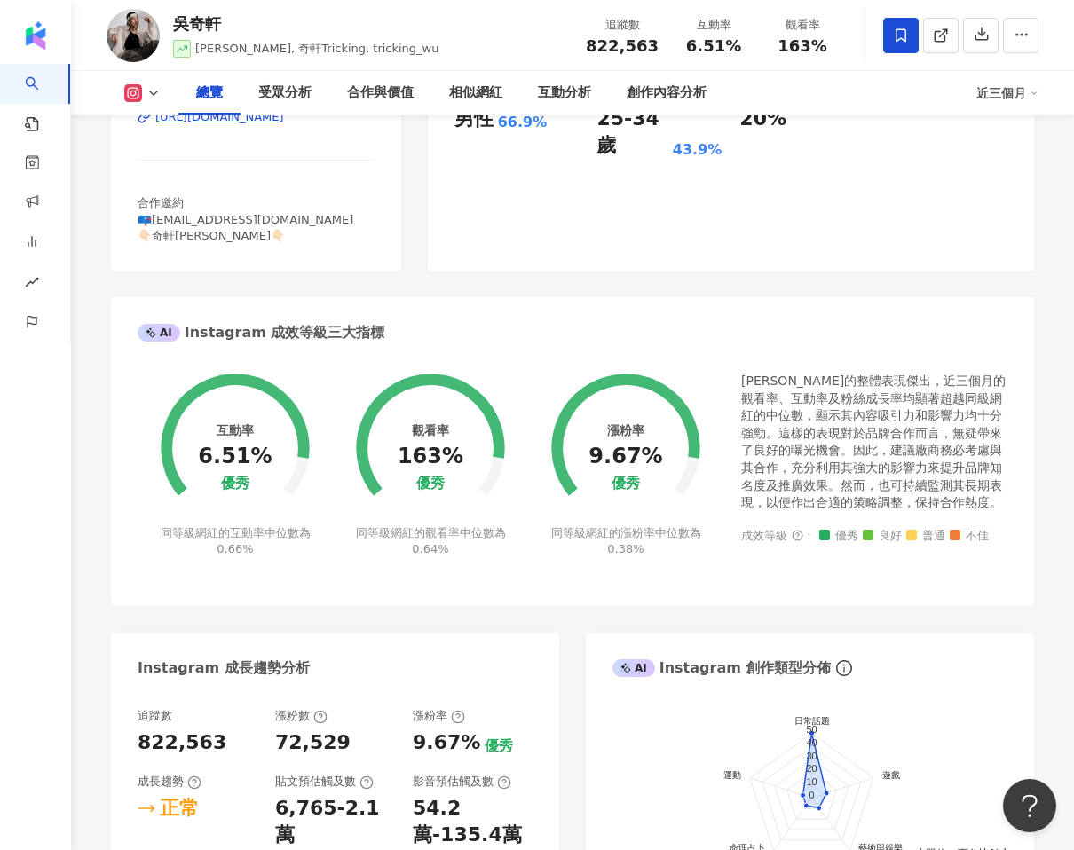
scroll to position [453, 0]
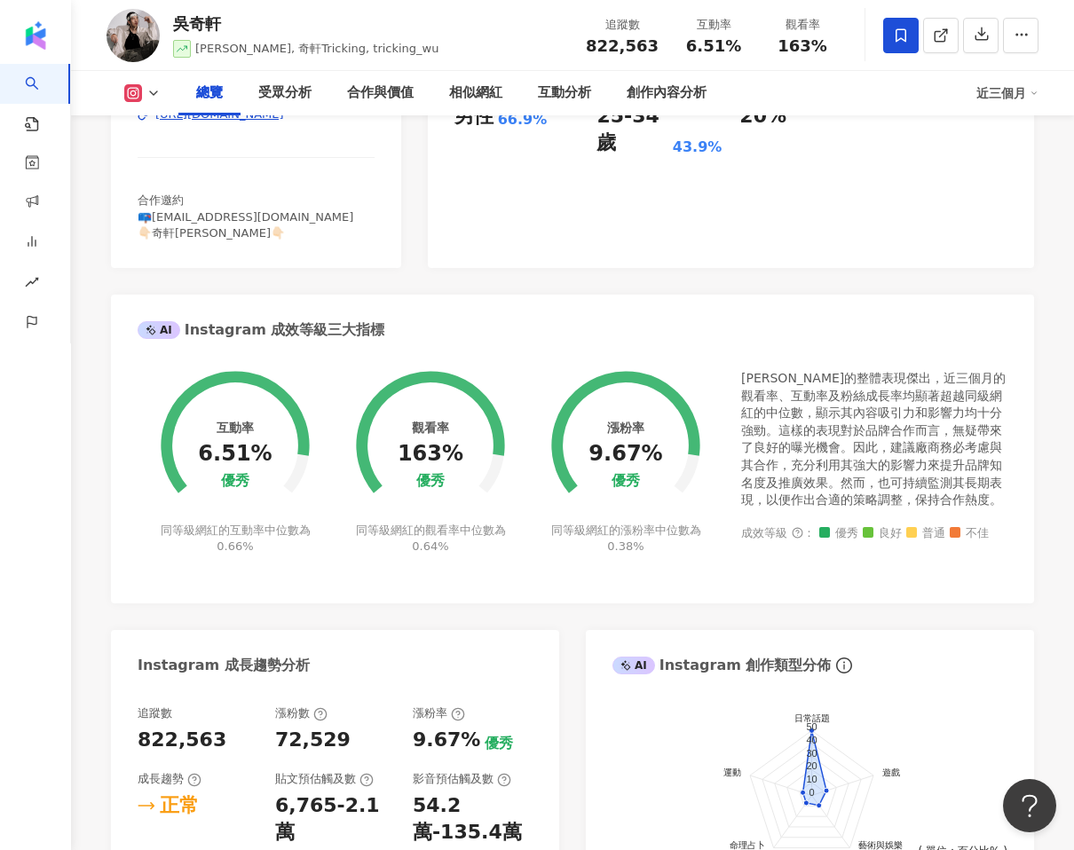
click at [650, 548] on div "同等級網紅的漲粉率中位數為 0.38%" at bounding box center [625, 539] width 155 height 32
click at [150, 91] on icon at bounding box center [153, 93] width 14 height 14
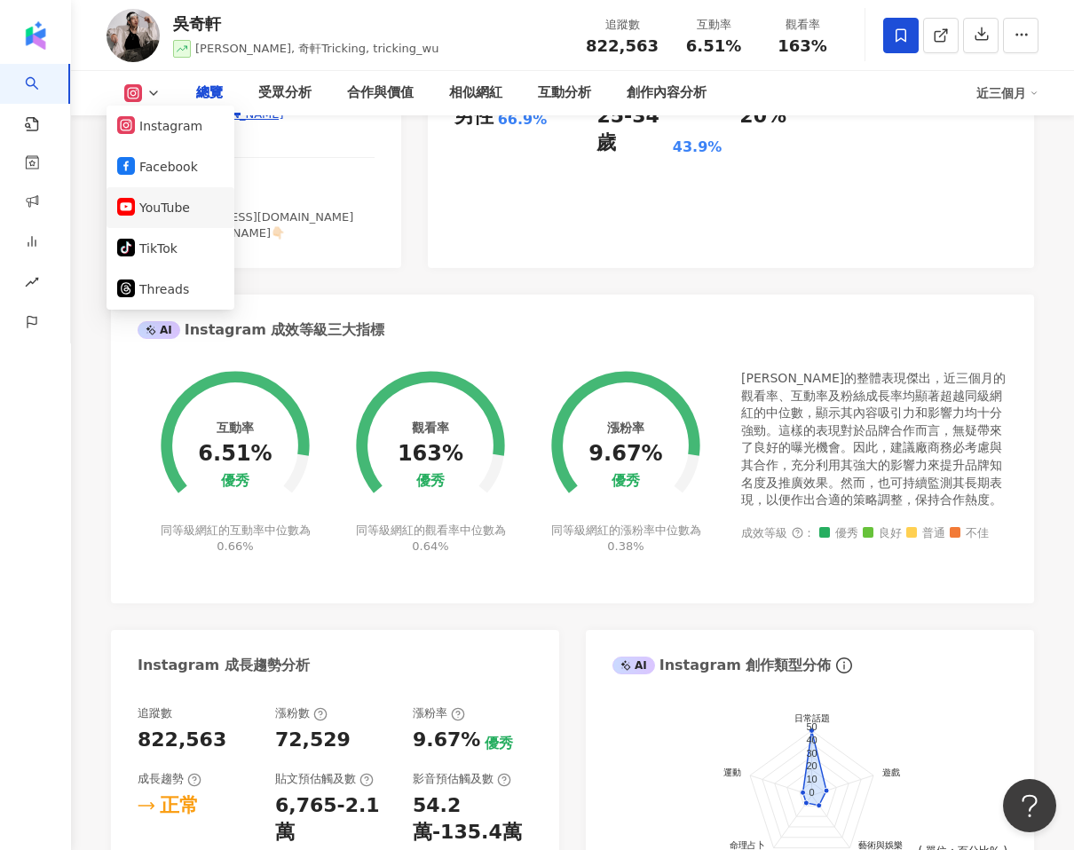
click at [161, 222] on li "YouTube" at bounding box center [170, 207] width 128 height 41
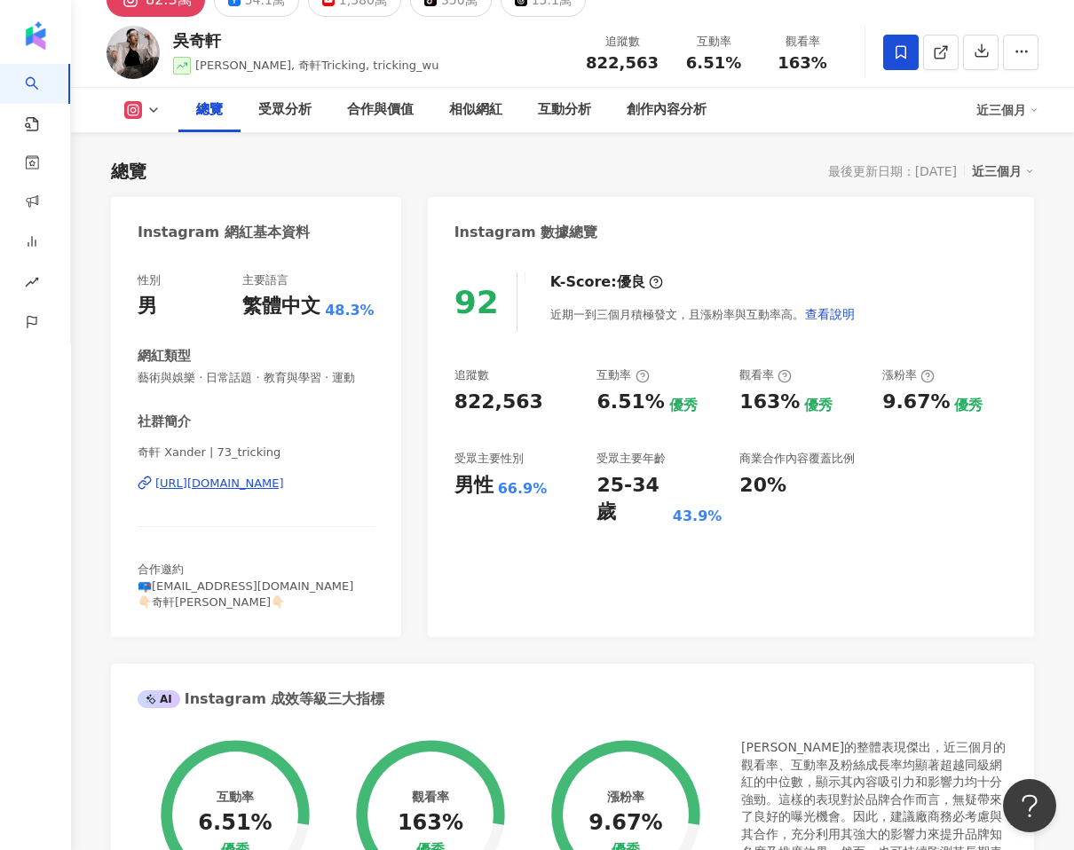
scroll to position [0, 0]
